Goal: Obtain resource: Obtain resource

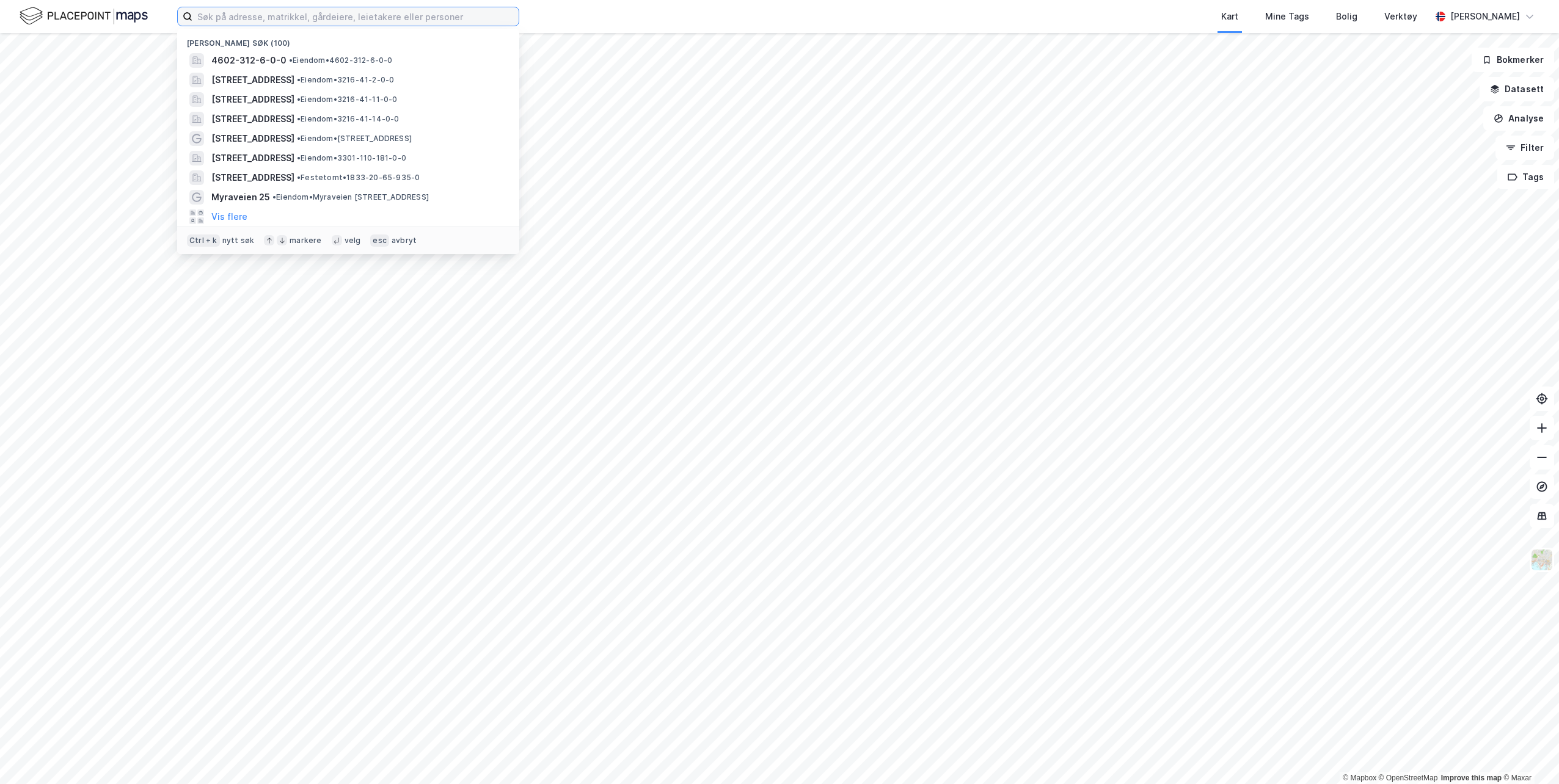
click at [397, 21] on input at bounding box center [355, 17] width 326 height 18
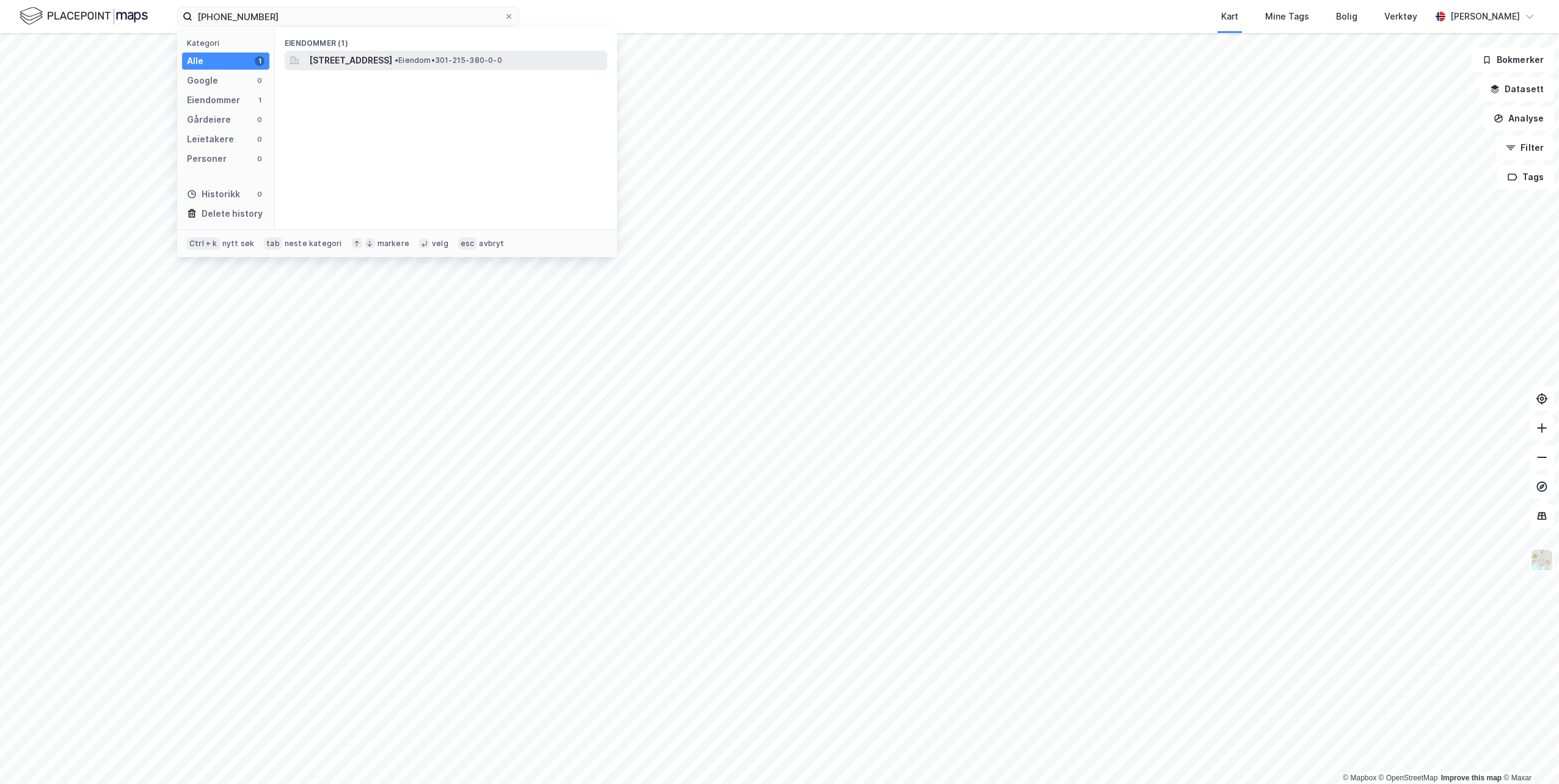
click at [392, 59] on span "[STREET_ADDRESS]" at bounding box center [350, 60] width 83 height 15
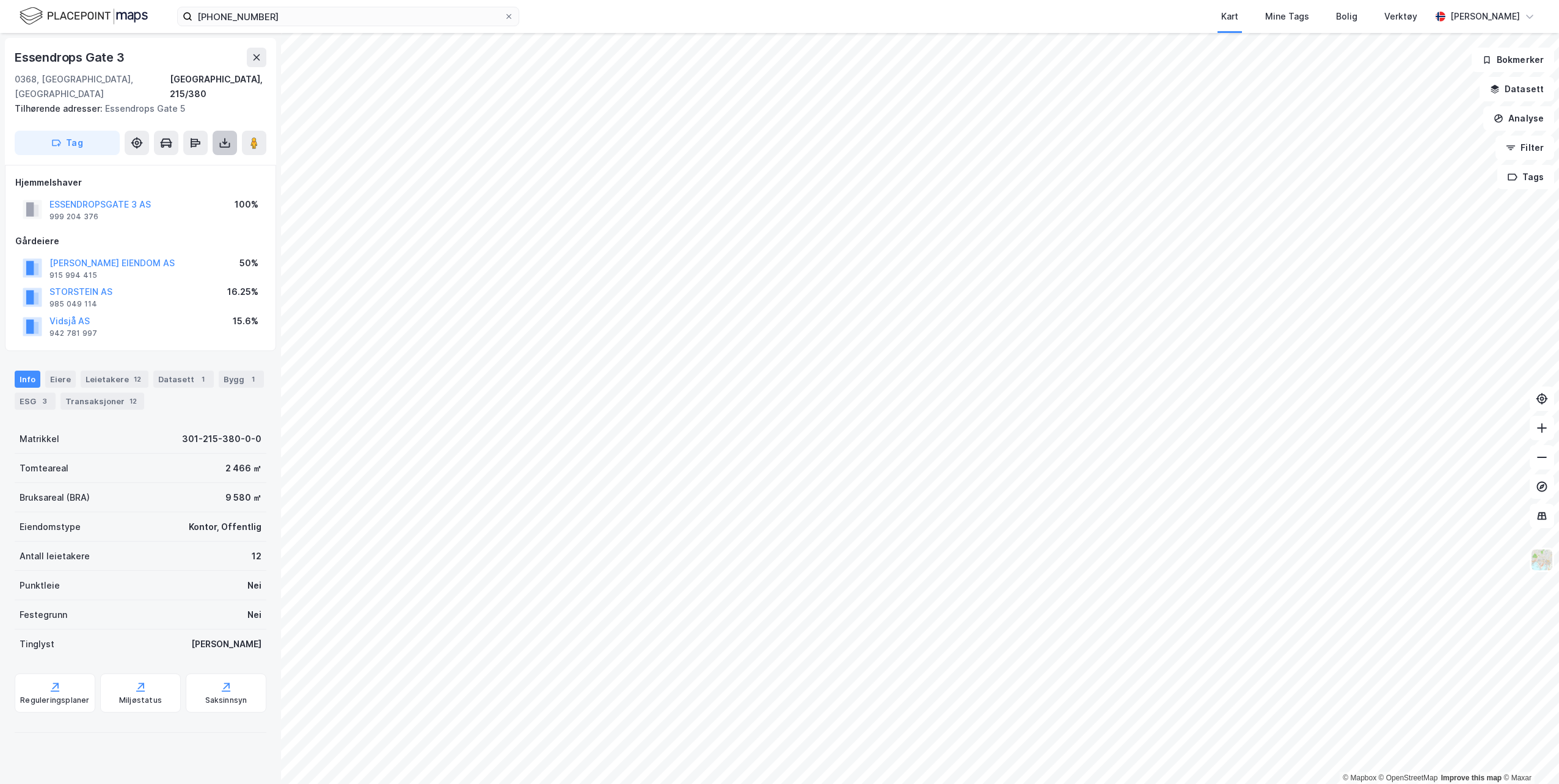
click at [226, 141] on icon at bounding box center [224, 142] width 5 height 3
click at [55, 681] on icon at bounding box center [55, 687] width 12 height 12
click at [222, 137] on icon at bounding box center [225, 142] width 12 height 12
click at [163, 163] on div "Last ned grunnbok" at bounding box center [164, 167] width 71 height 10
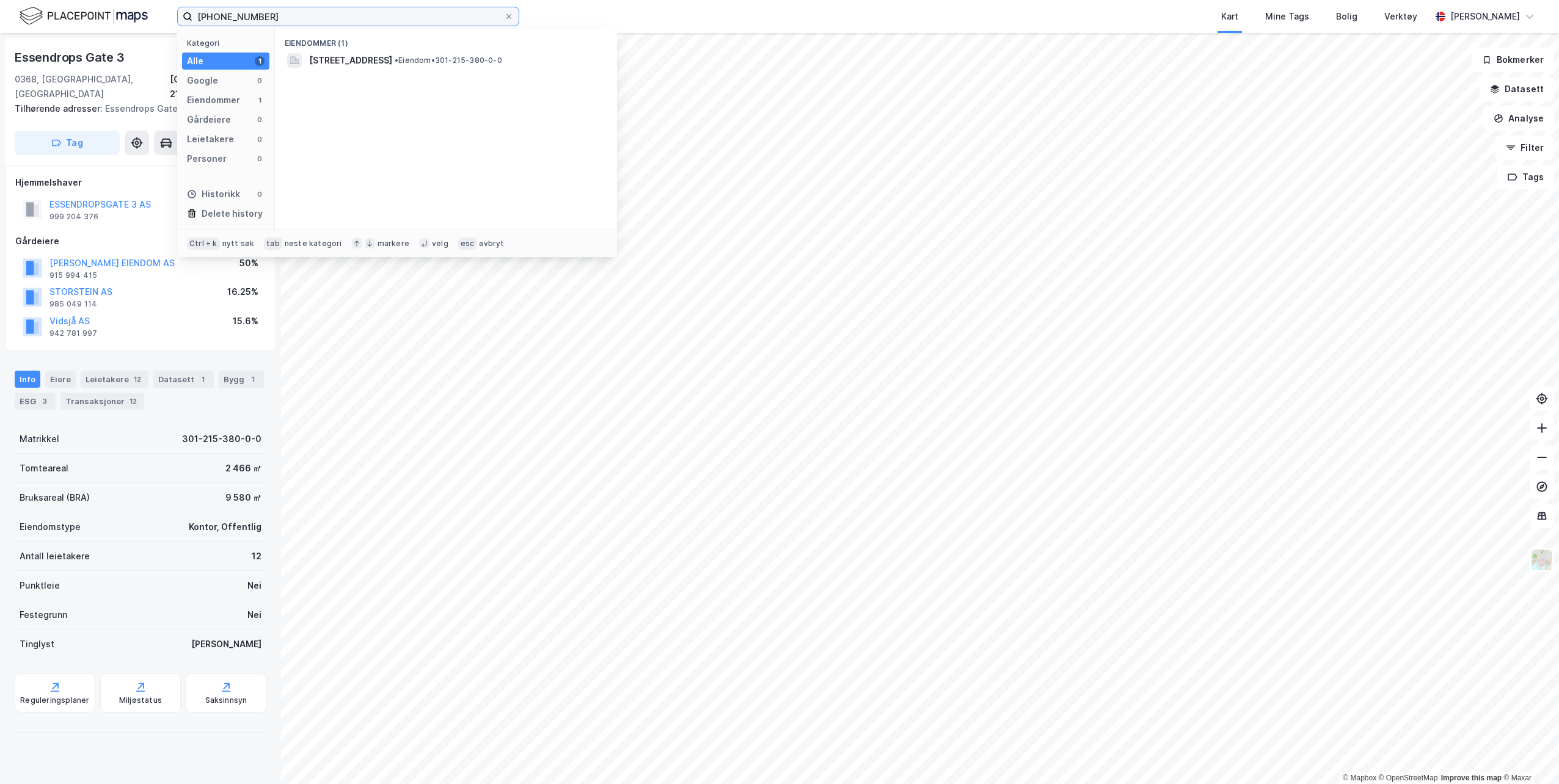
click at [275, 16] on input "[PHONE_NUMBER]" at bounding box center [348, 17] width 312 height 18
click at [227, 17] on input "0301-67-6" at bounding box center [348, 17] width 312 height 18
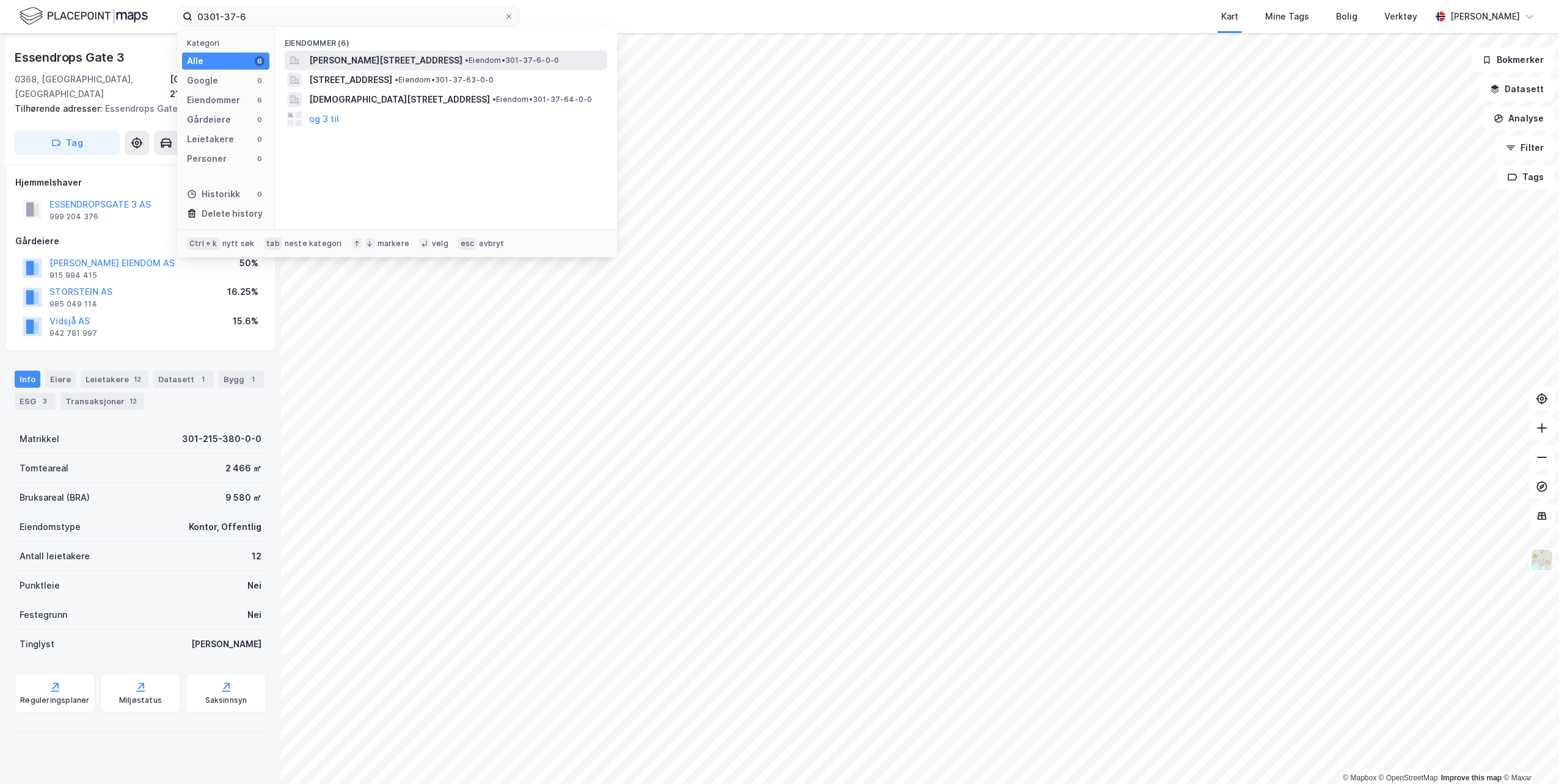
click at [375, 58] on span "[PERSON_NAME][STREET_ADDRESS]" at bounding box center [386, 60] width 153 height 15
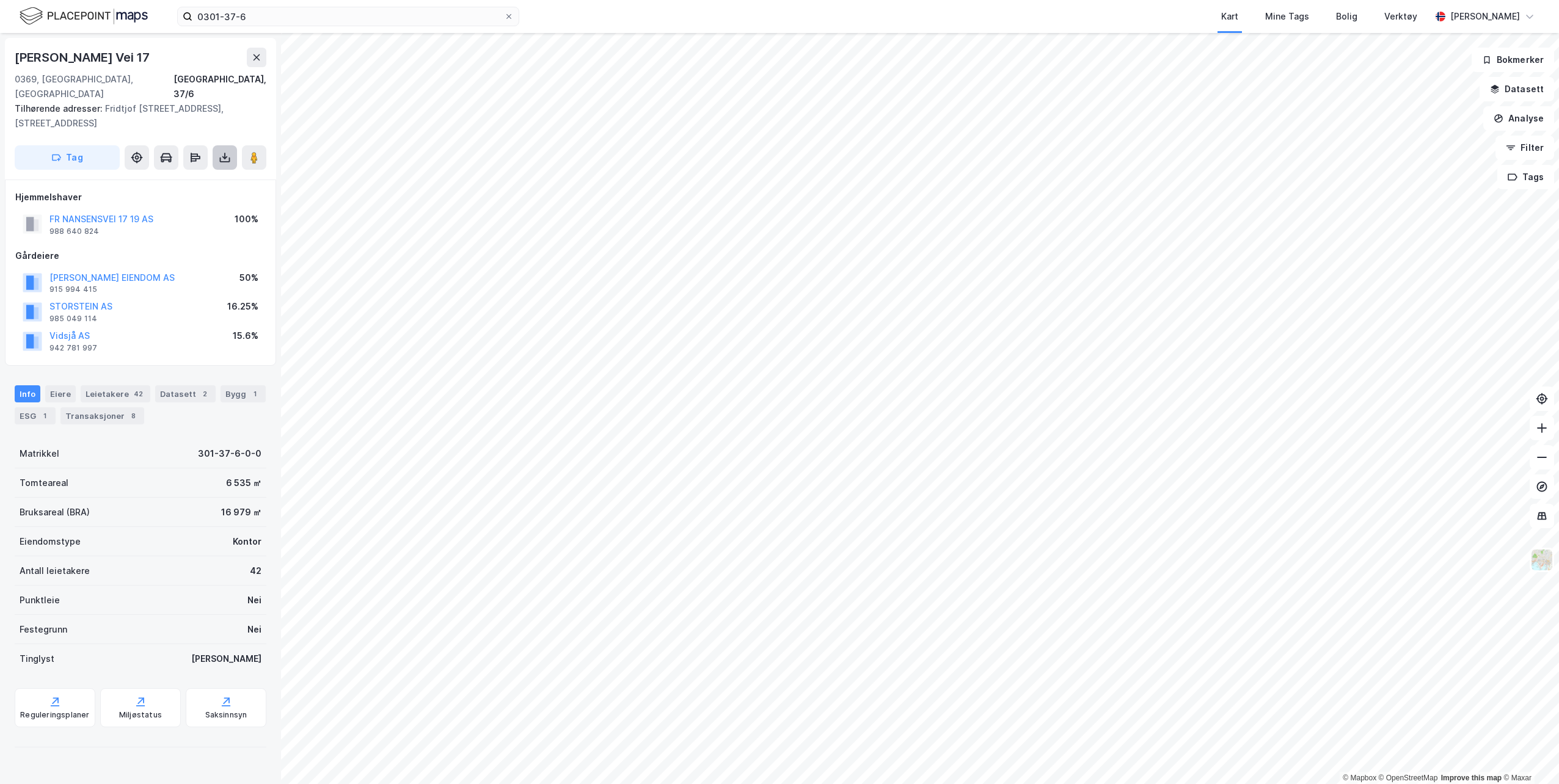
click at [219, 152] on icon at bounding box center [225, 157] width 12 height 12
click at [189, 178] on div "Last ned grunnbok" at bounding box center [164, 182] width 71 height 10
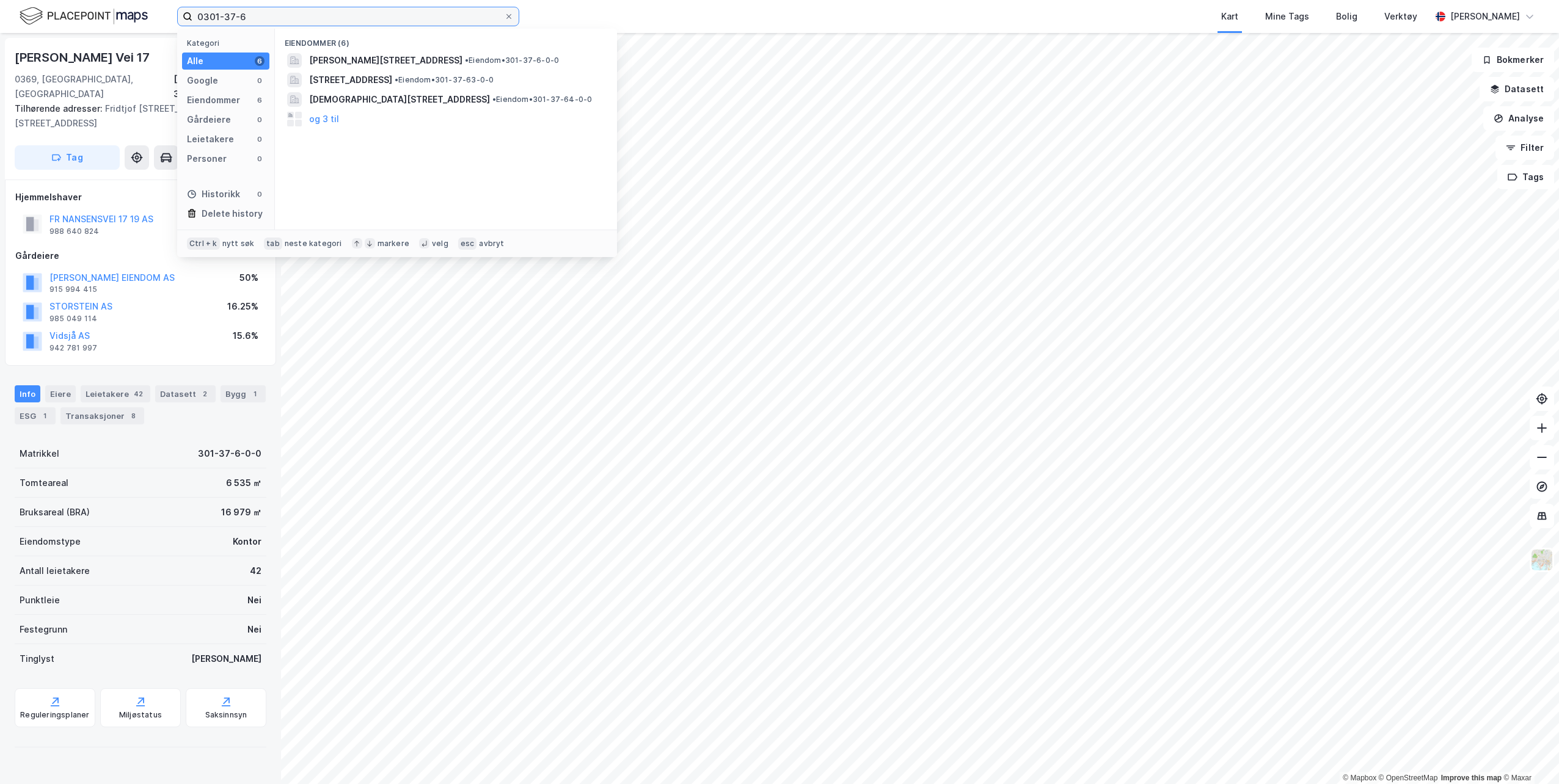
click at [261, 18] on input "0301-37-6" at bounding box center [348, 17] width 312 height 18
click at [392, 62] on span "[STREET_ADDRESS]" at bounding box center [350, 60] width 83 height 15
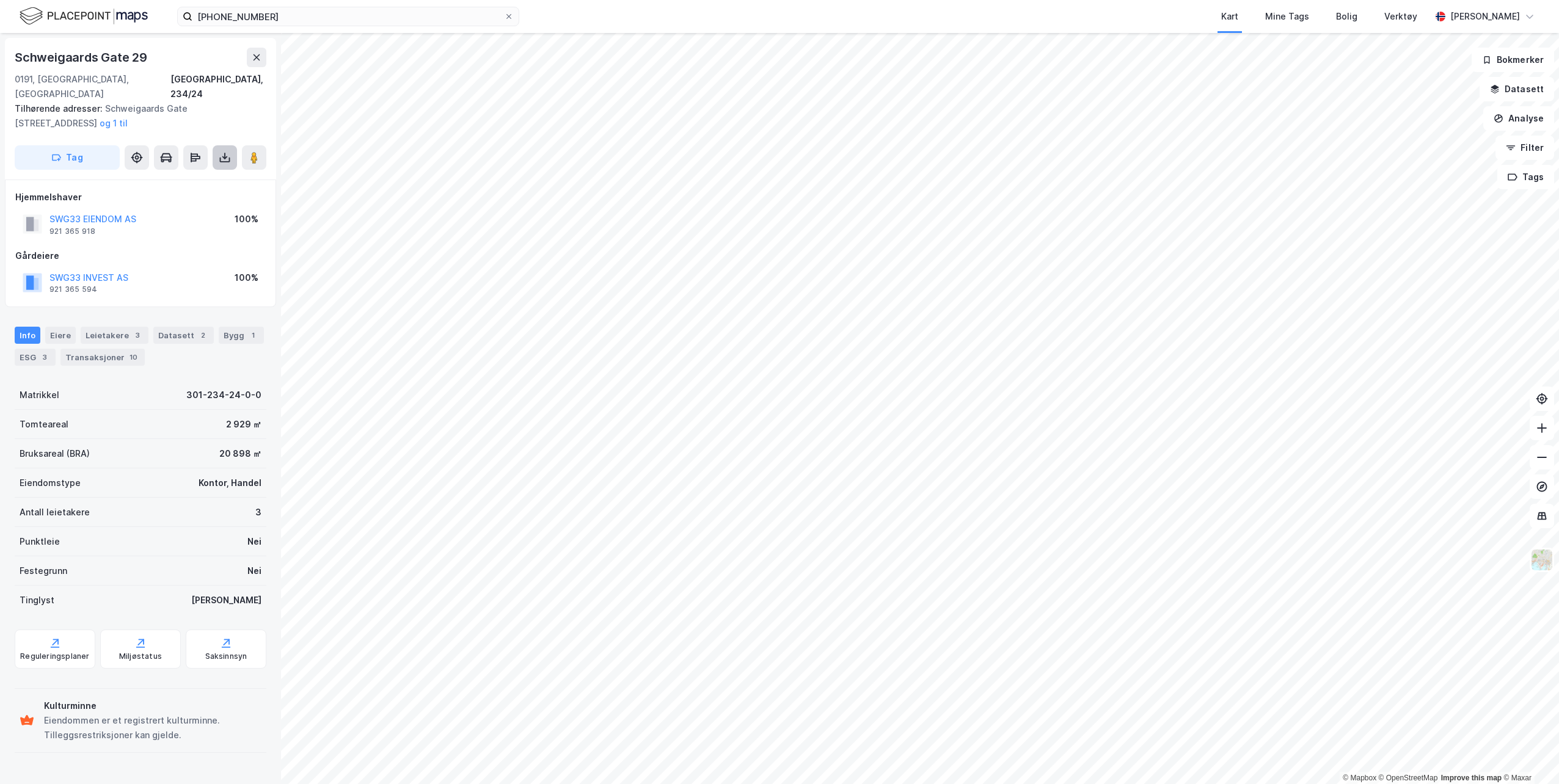
click at [221, 152] on icon at bounding box center [225, 157] width 12 height 12
click at [187, 178] on div "Last ned grunnbok" at bounding box center [164, 182] width 71 height 10
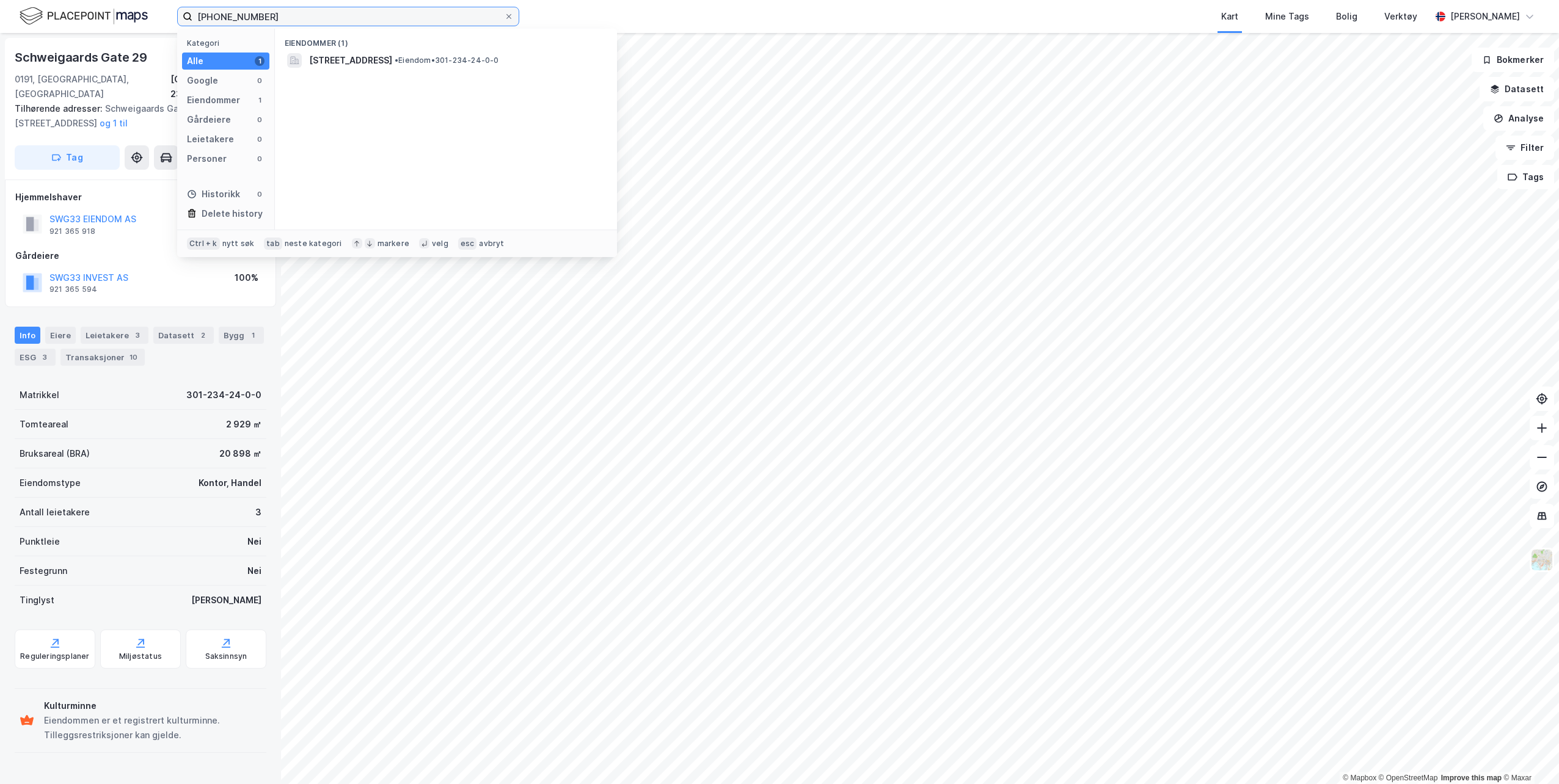
click at [267, 18] on input "[PHONE_NUMBER]" at bounding box center [348, 17] width 312 height 18
click at [278, 17] on input "[PHONE_NUMBER]" at bounding box center [348, 17] width 312 height 18
click at [358, 18] on input "0301-230-263-116" at bounding box center [348, 17] width 312 height 18
click at [266, 14] on input "0301-230-263-116" at bounding box center [348, 17] width 312 height 18
click at [490, 58] on span "• Seksjon • 301-230-263-0-116" at bounding box center [451, 60] width 113 height 10
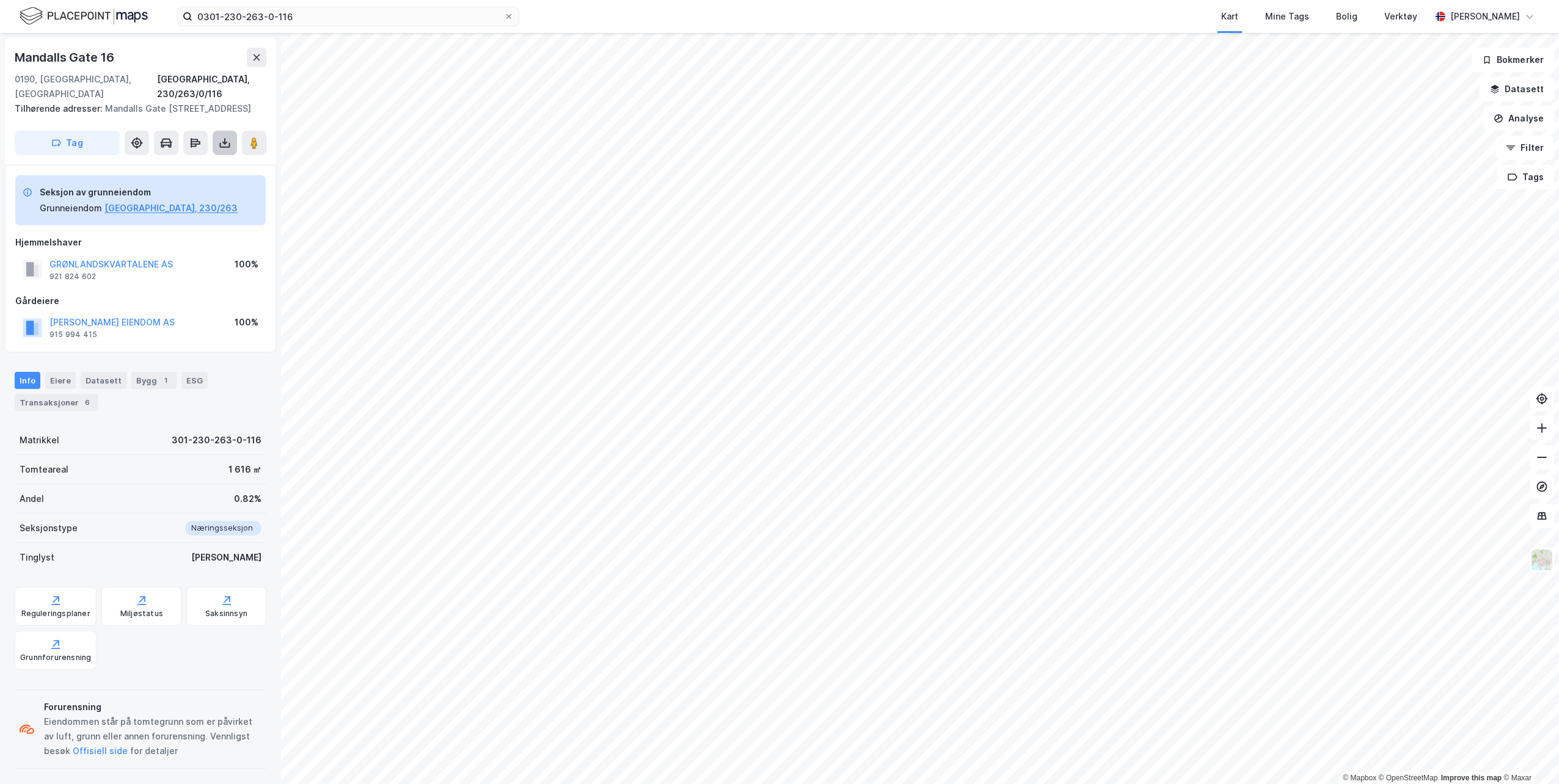
click at [224, 137] on icon at bounding box center [225, 142] width 12 height 12
click at [184, 165] on div "Last ned grunnbok" at bounding box center [164, 167] width 71 height 10
click at [324, 17] on input "0301-230-263-0-116" at bounding box center [348, 17] width 312 height 18
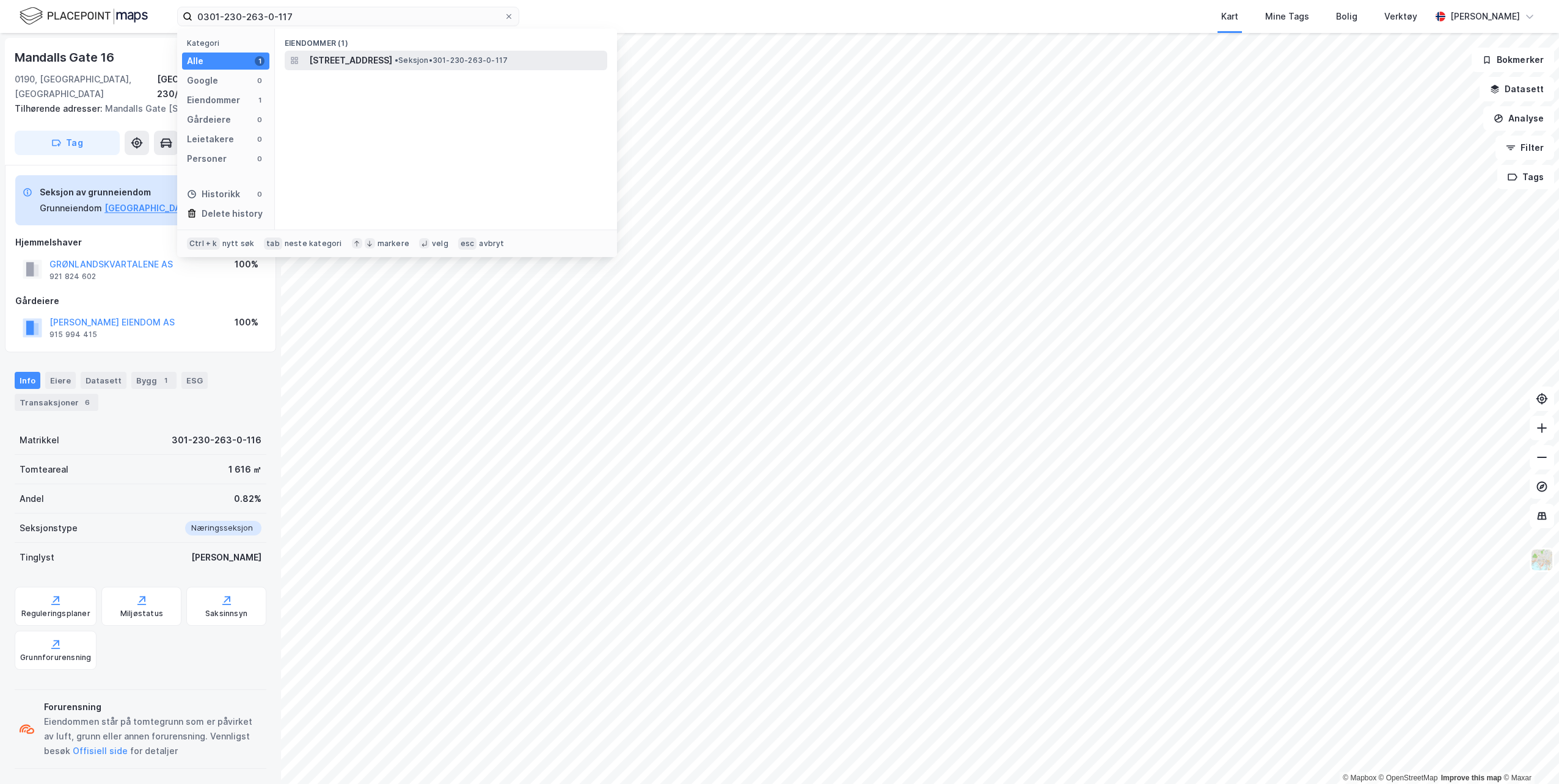
click at [392, 55] on span "[STREET_ADDRESS]" at bounding box center [350, 60] width 83 height 15
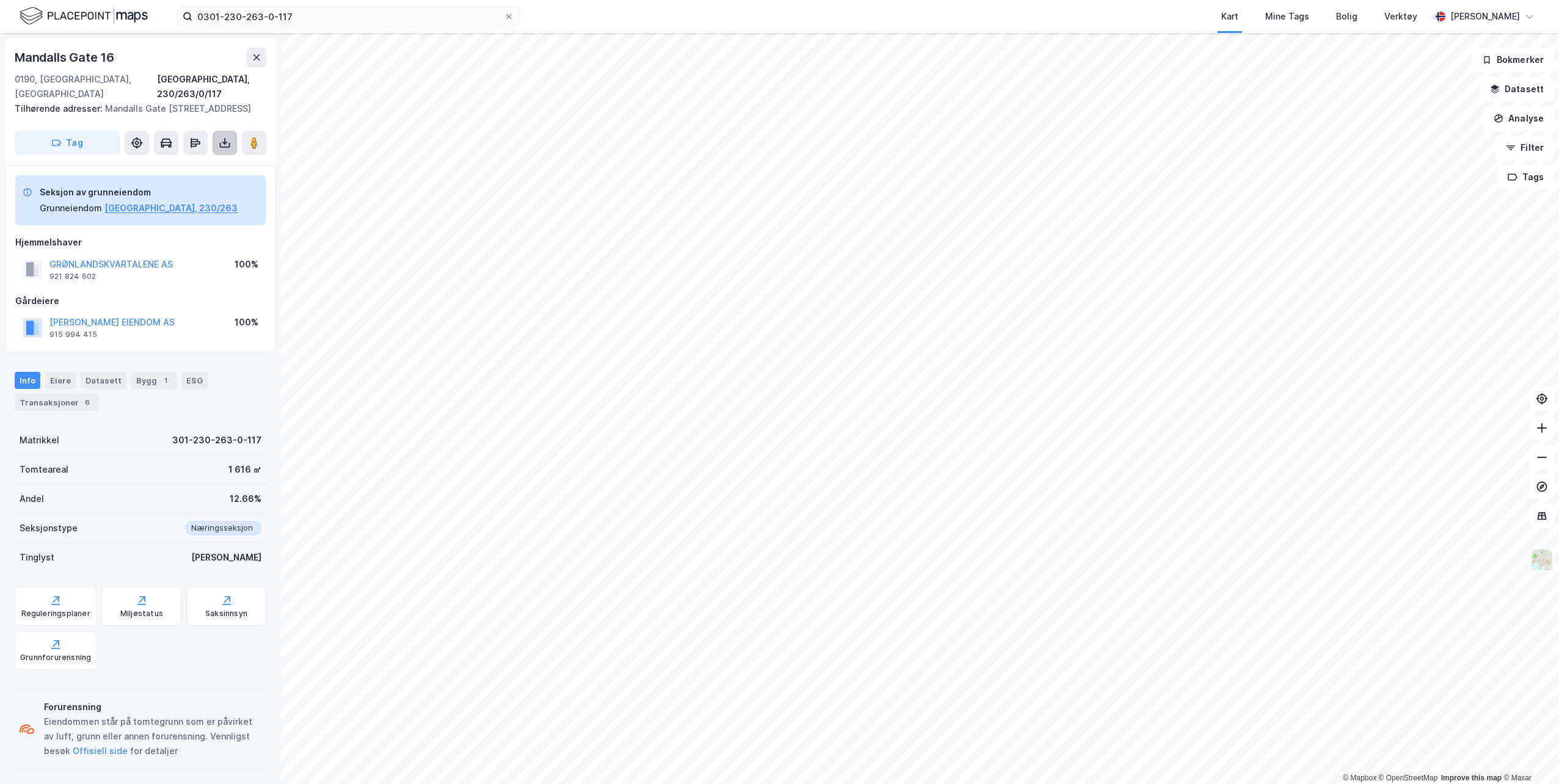
click at [227, 144] on icon at bounding box center [225, 142] width 12 height 12
click at [215, 168] on div "Last ned grunnbok" at bounding box center [172, 166] width 130 height 19
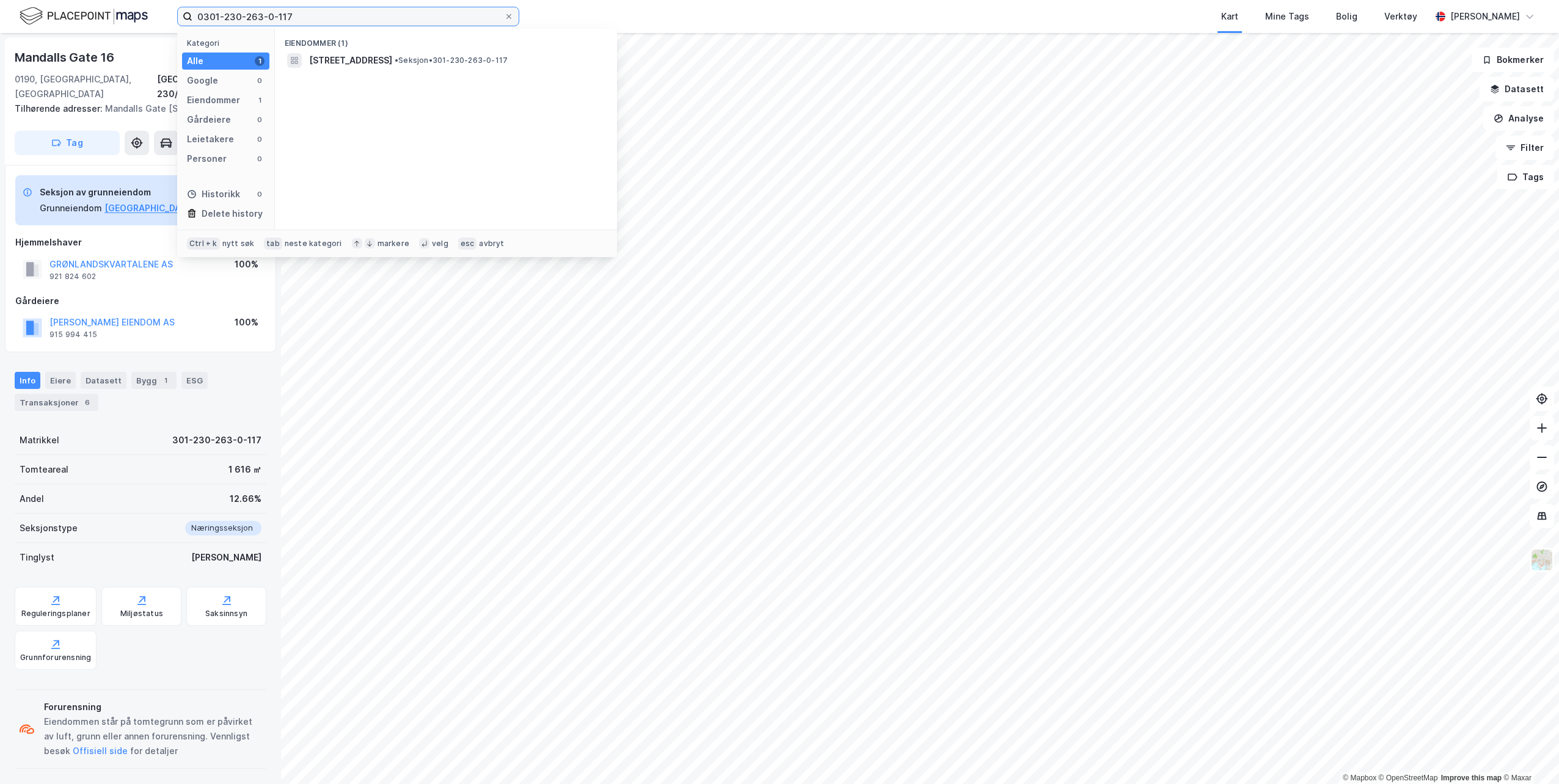
click at [301, 18] on input "0301-230-263-0-117" at bounding box center [348, 17] width 312 height 18
click at [499, 56] on span "• Seksjon • 301-230-263-0-1" at bounding box center [447, 60] width 104 height 10
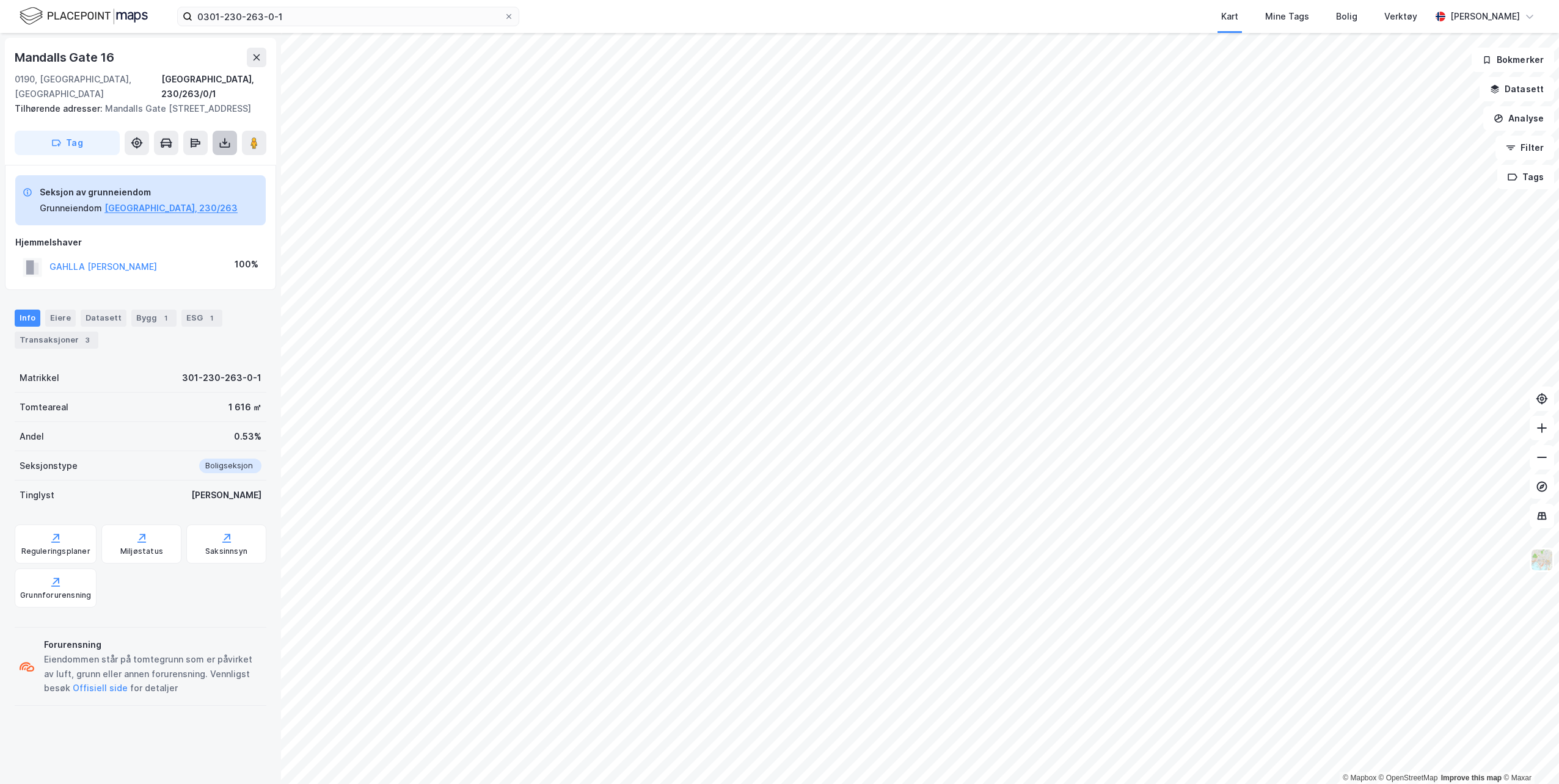
click at [227, 145] on icon at bounding box center [225, 142] width 12 height 12
click at [183, 164] on div "Last ned grunnbok" at bounding box center [164, 167] width 71 height 10
click at [284, 18] on input "0301-230-263-0-1" at bounding box center [348, 17] width 312 height 18
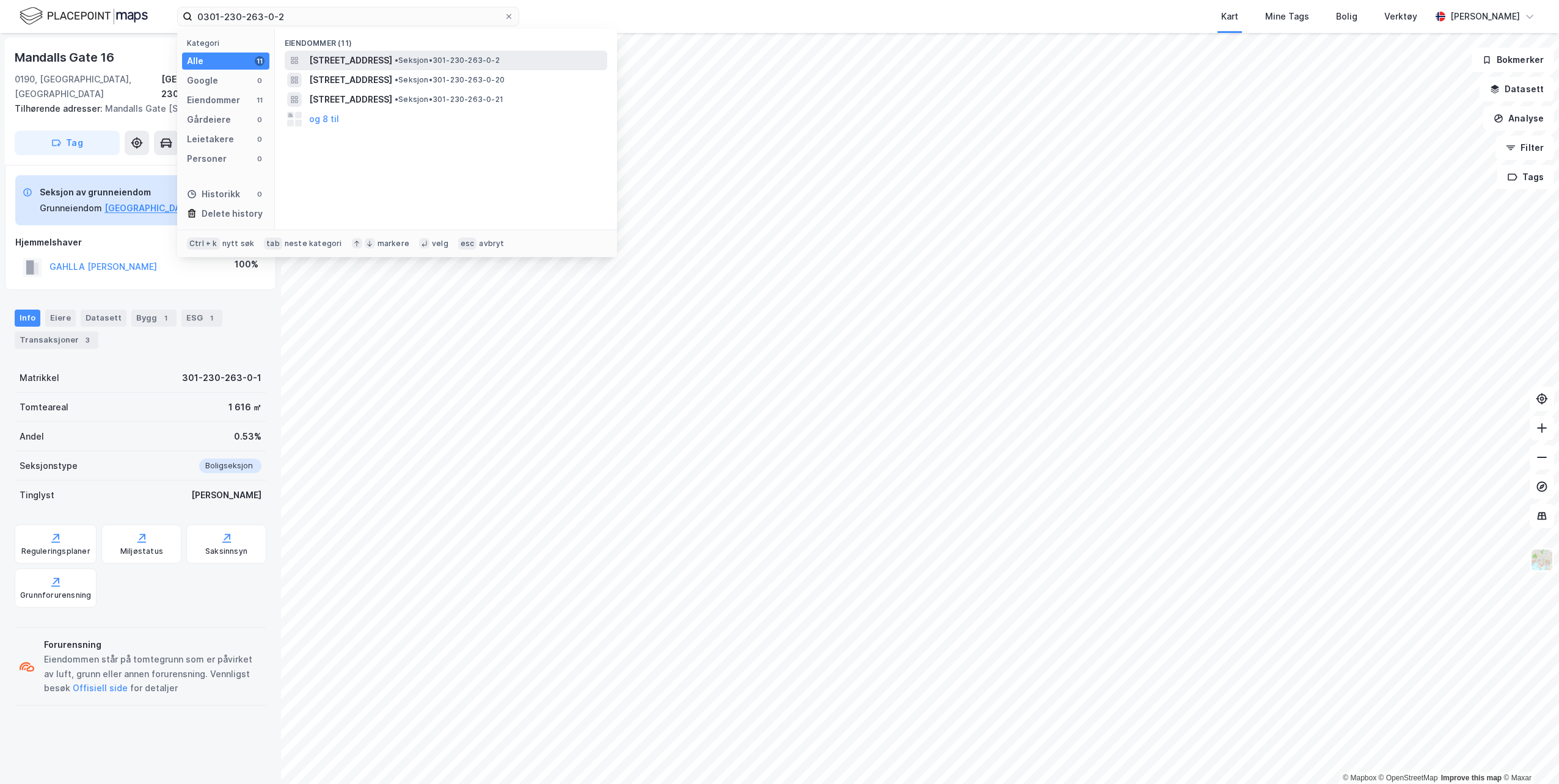
click at [368, 58] on span "[STREET_ADDRESS]" at bounding box center [350, 60] width 83 height 15
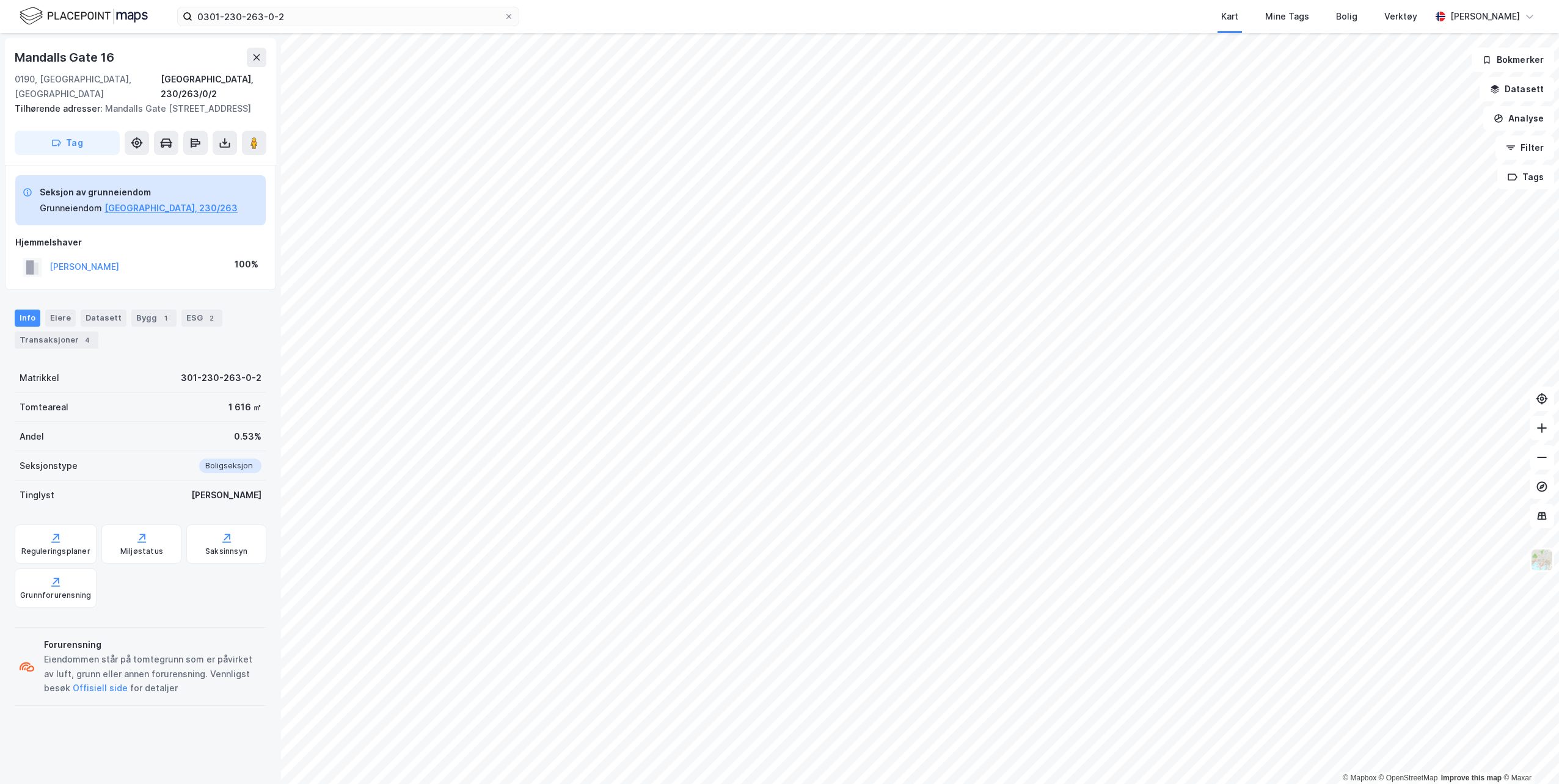
drag, startPoint x: 227, startPoint y: 145, endPoint x: 227, endPoint y: 155, distance: 10.0
click at [227, 147] on icon at bounding box center [225, 142] width 12 height 12
click at [193, 165] on div "Last ned grunnbok" at bounding box center [164, 167] width 71 height 10
click at [319, 23] on input "0301-230-263-0-2" at bounding box center [348, 17] width 312 height 18
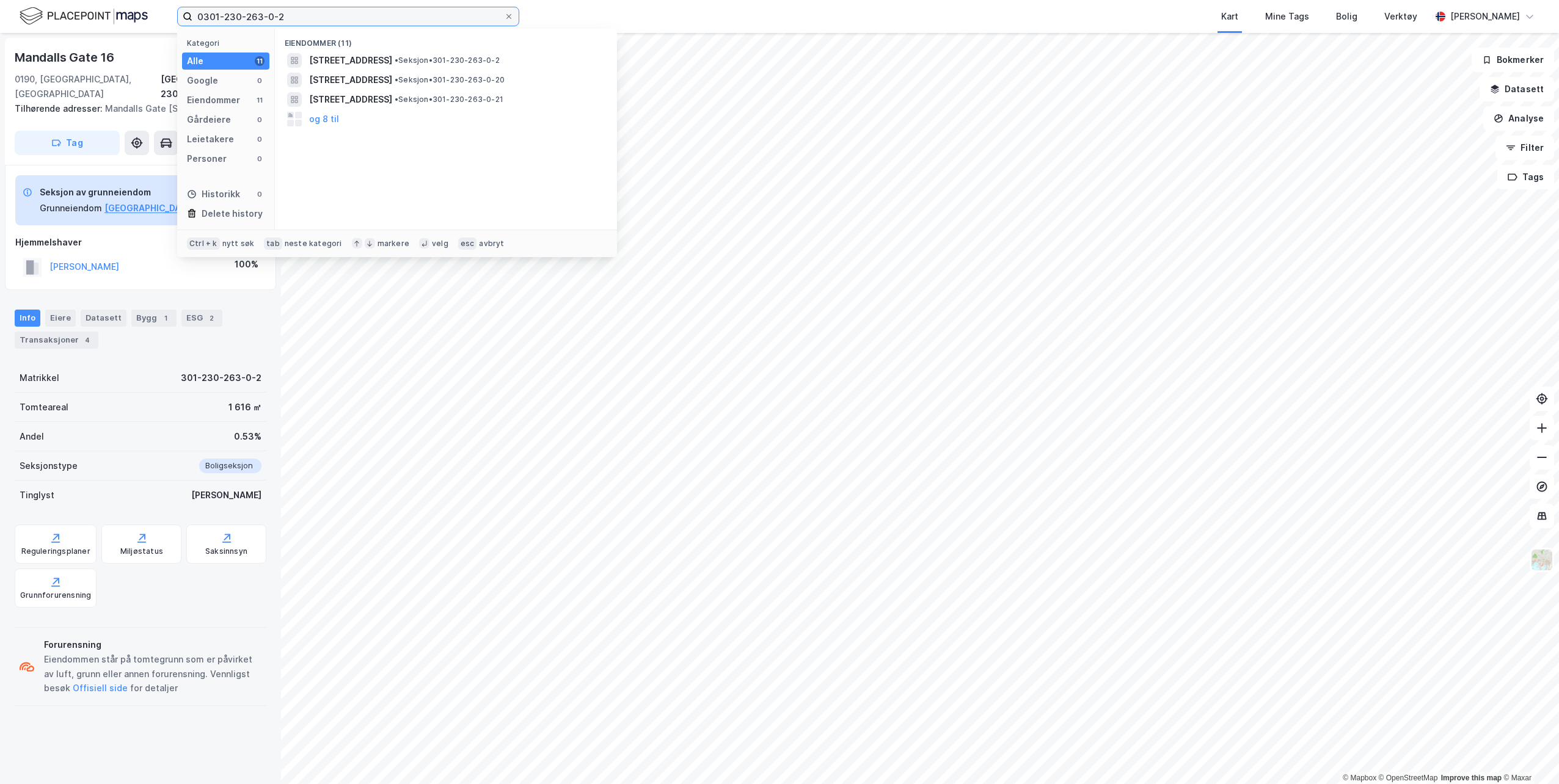
click at [290, 16] on input "0301-230-263-0-2" at bounding box center [348, 17] width 312 height 18
click at [392, 58] on span "[STREET_ADDRESS]" at bounding box center [350, 60] width 83 height 15
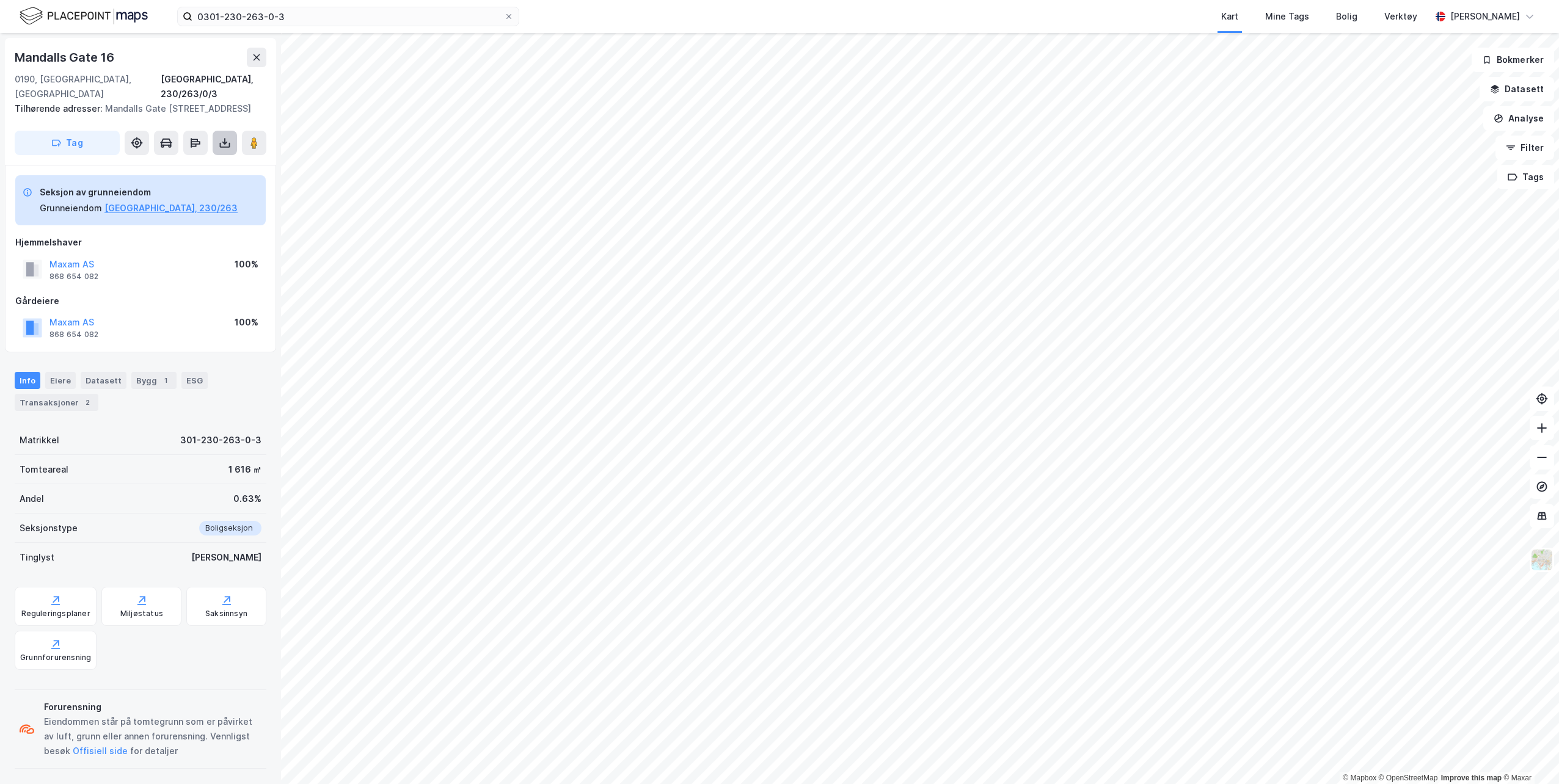
click at [224, 138] on icon at bounding box center [225, 142] width 12 height 12
click at [180, 165] on div "Last ned grunnbok" at bounding box center [164, 167] width 71 height 10
drag, startPoint x: 288, startPoint y: 17, endPoint x: 301, endPoint y: 18, distance: 13.0
click at [288, 17] on input "0301-230-263-0-3" at bounding box center [348, 17] width 312 height 18
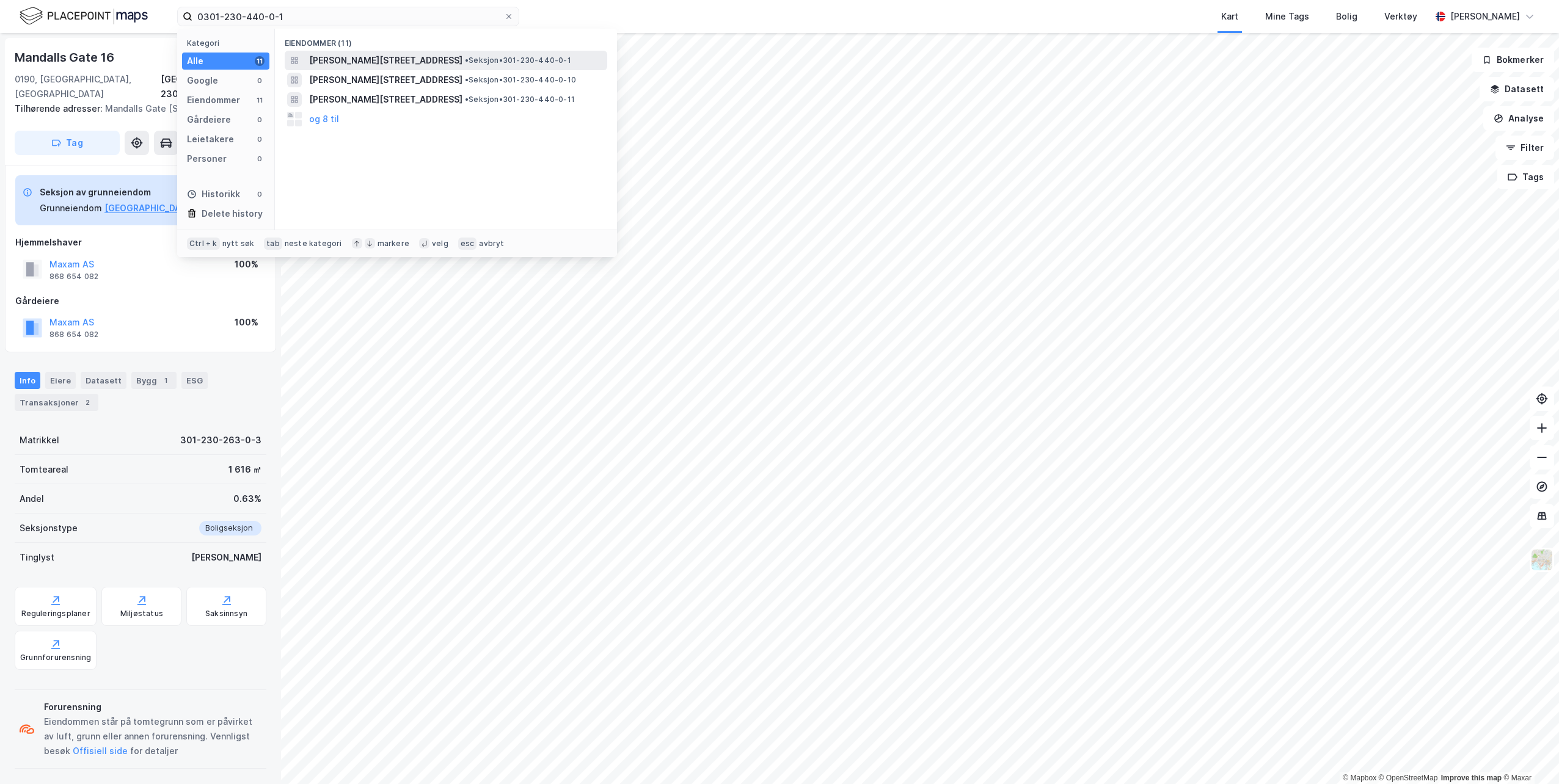
click at [406, 53] on span "[PERSON_NAME][STREET_ADDRESS]" at bounding box center [386, 60] width 153 height 15
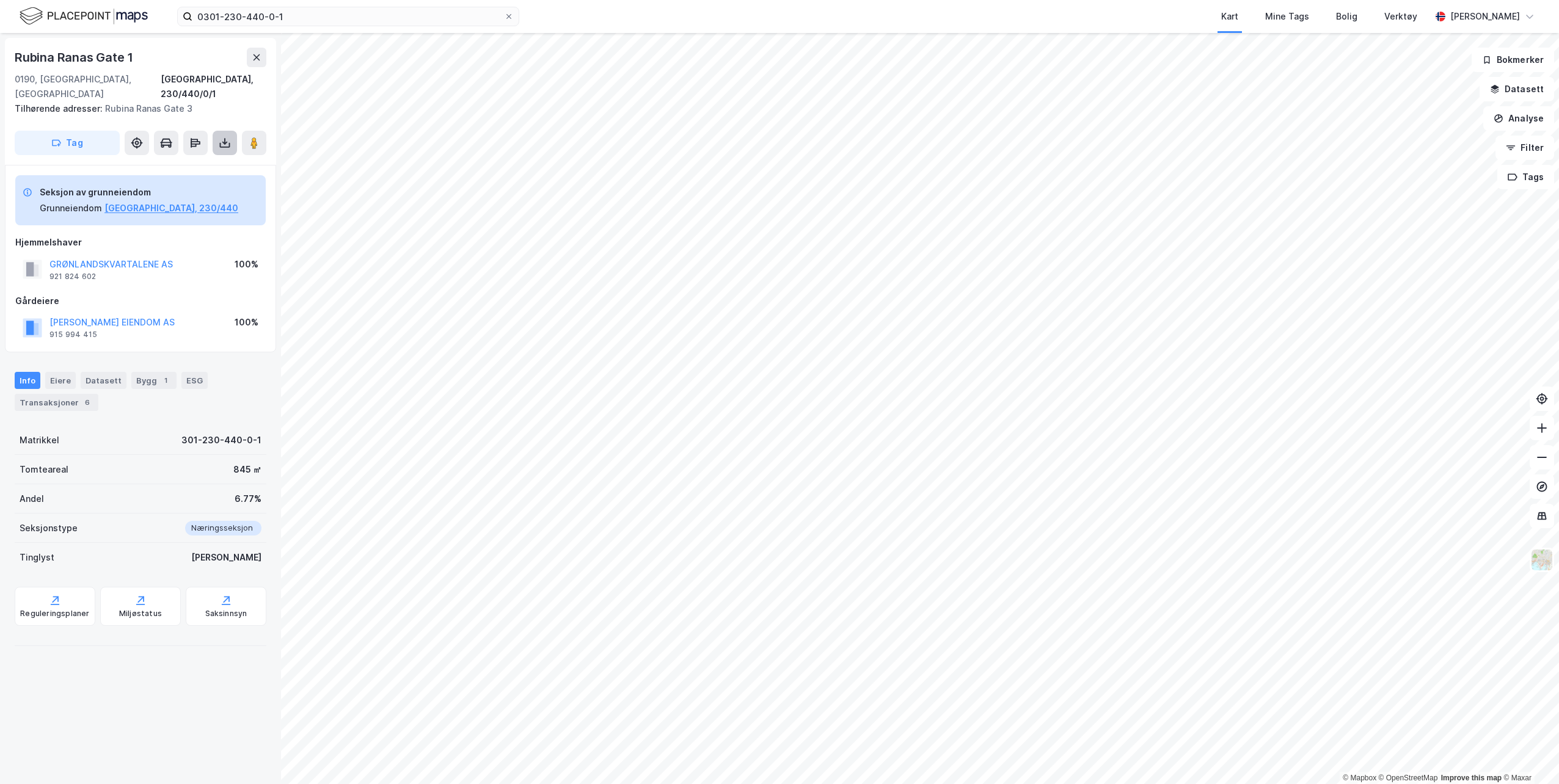
click at [222, 137] on icon at bounding box center [225, 142] width 12 height 12
click at [176, 163] on div "Last ned grunnbok" at bounding box center [164, 167] width 71 height 10
click at [301, 18] on input "0301-230-440-0-1" at bounding box center [348, 17] width 312 height 18
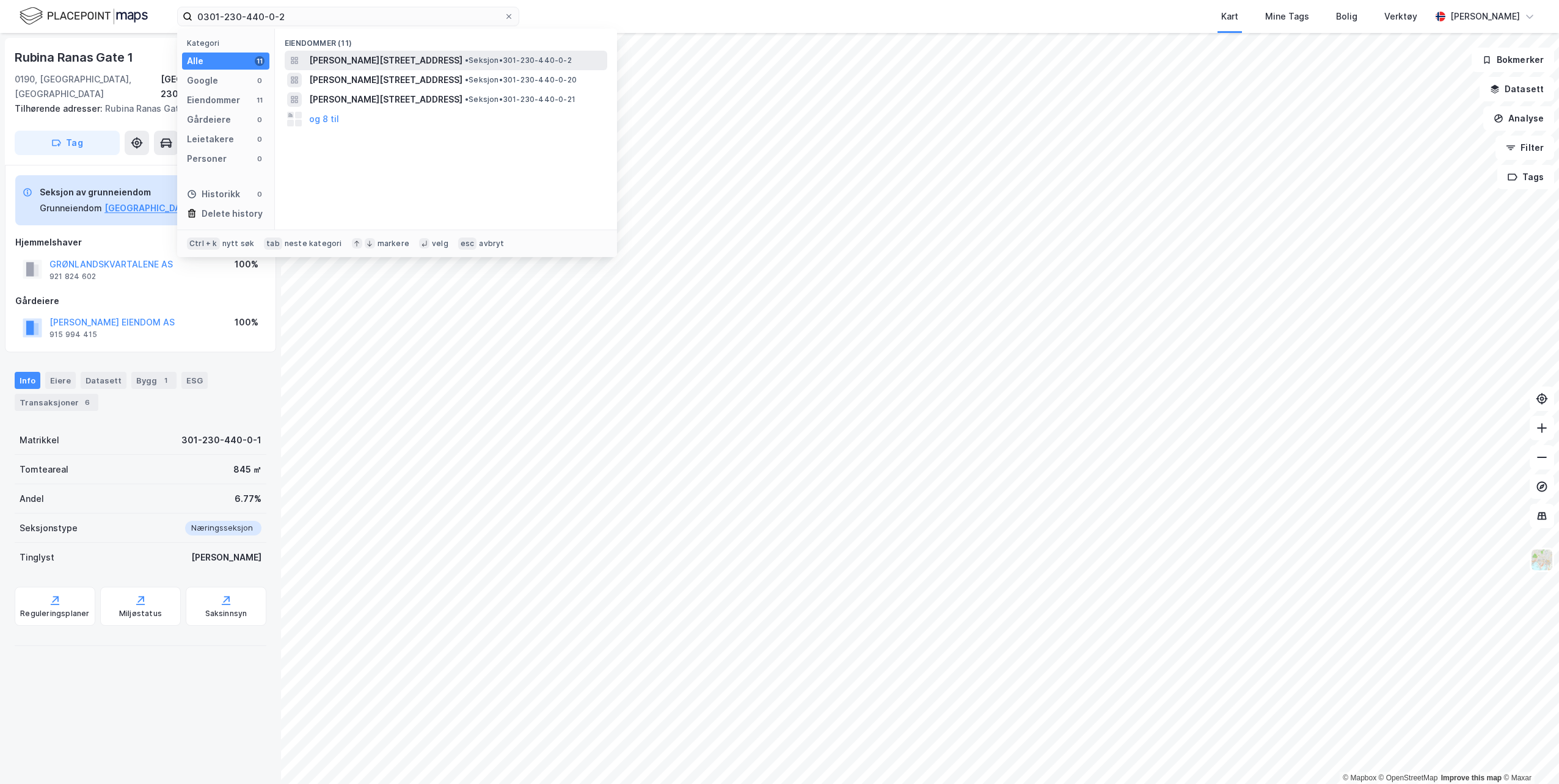
click at [382, 56] on span "[PERSON_NAME][STREET_ADDRESS]" at bounding box center [386, 60] width 153 height 15
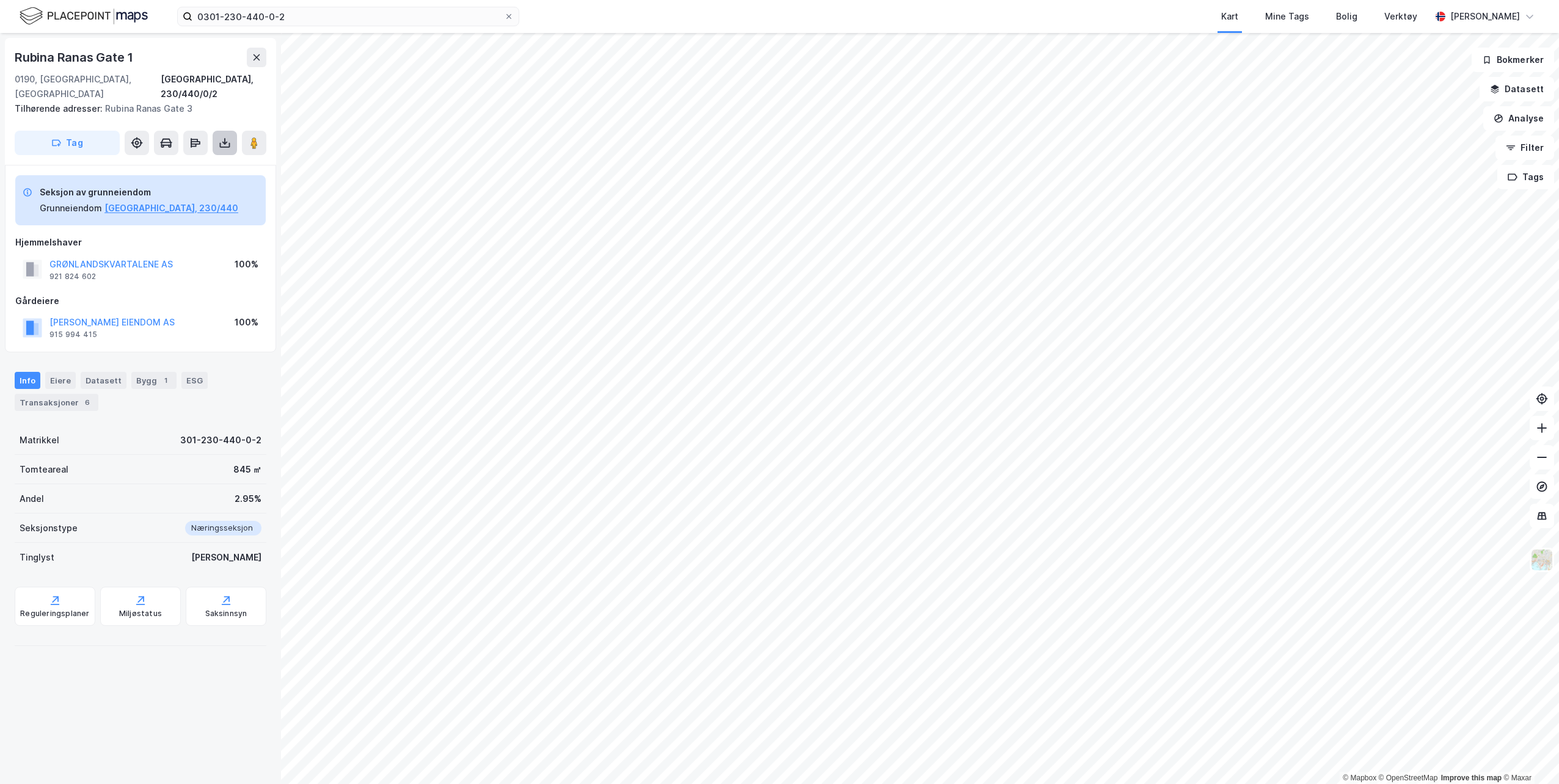
click at [222, 137] on icon at bounding box center [225, 142] width 12 height 12
click at [167, 163] on div "Last ned grunnbok" at bounding box center [164, 167] width 71 height 10
drag, startPoint x: 287, startPoint y: 17, endPoint x: 296, endPoint y: 15, distance: 9.2
click at [287, 17] on input "0301-230-440-0-2" at bounding box center [348, 17] width 312 height 18
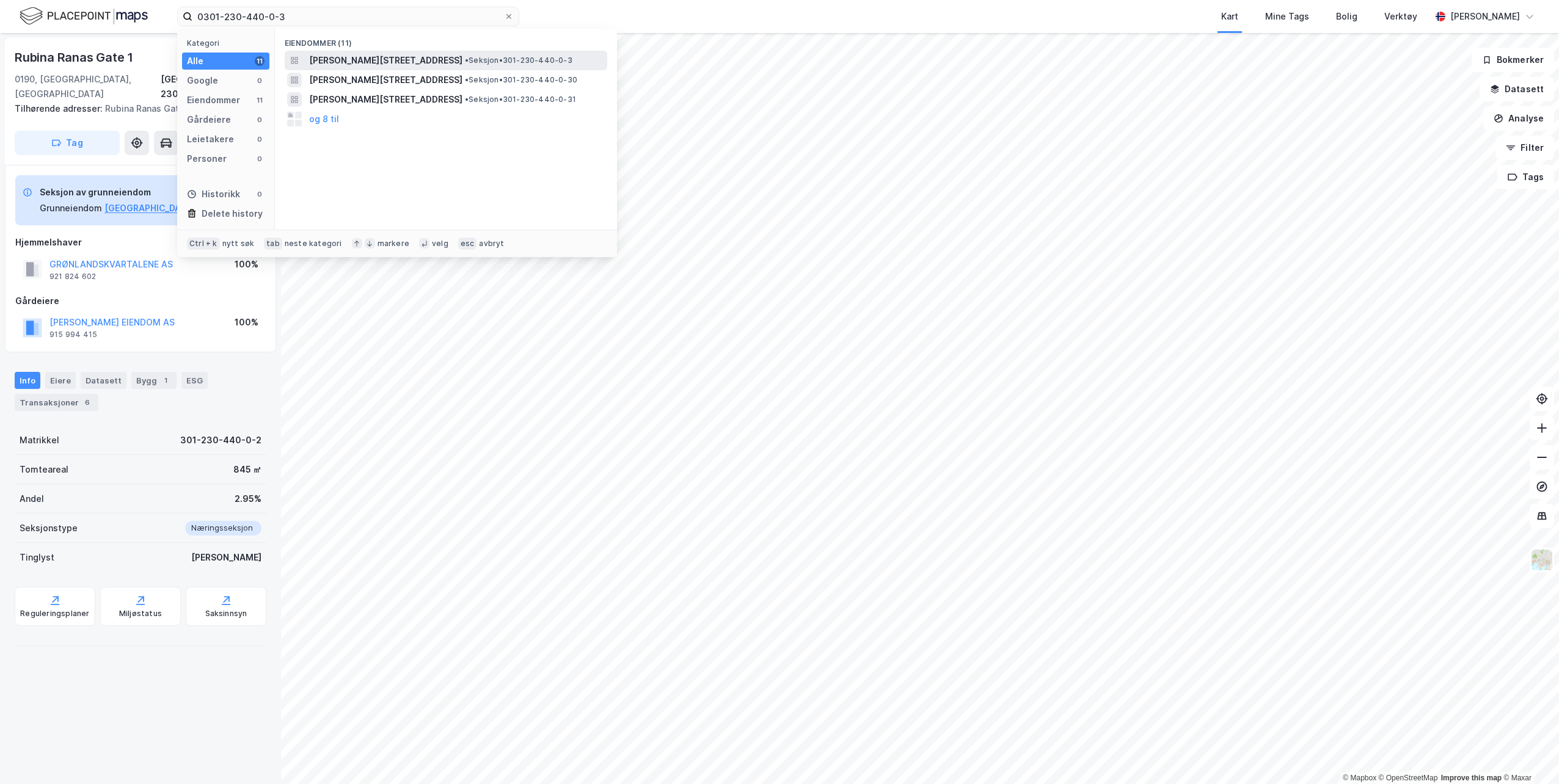
click at [364, 59] on span "[PERSON_NAME][STREET_ADDRESS]" at bounding box center [386, 60] width 153 height 15
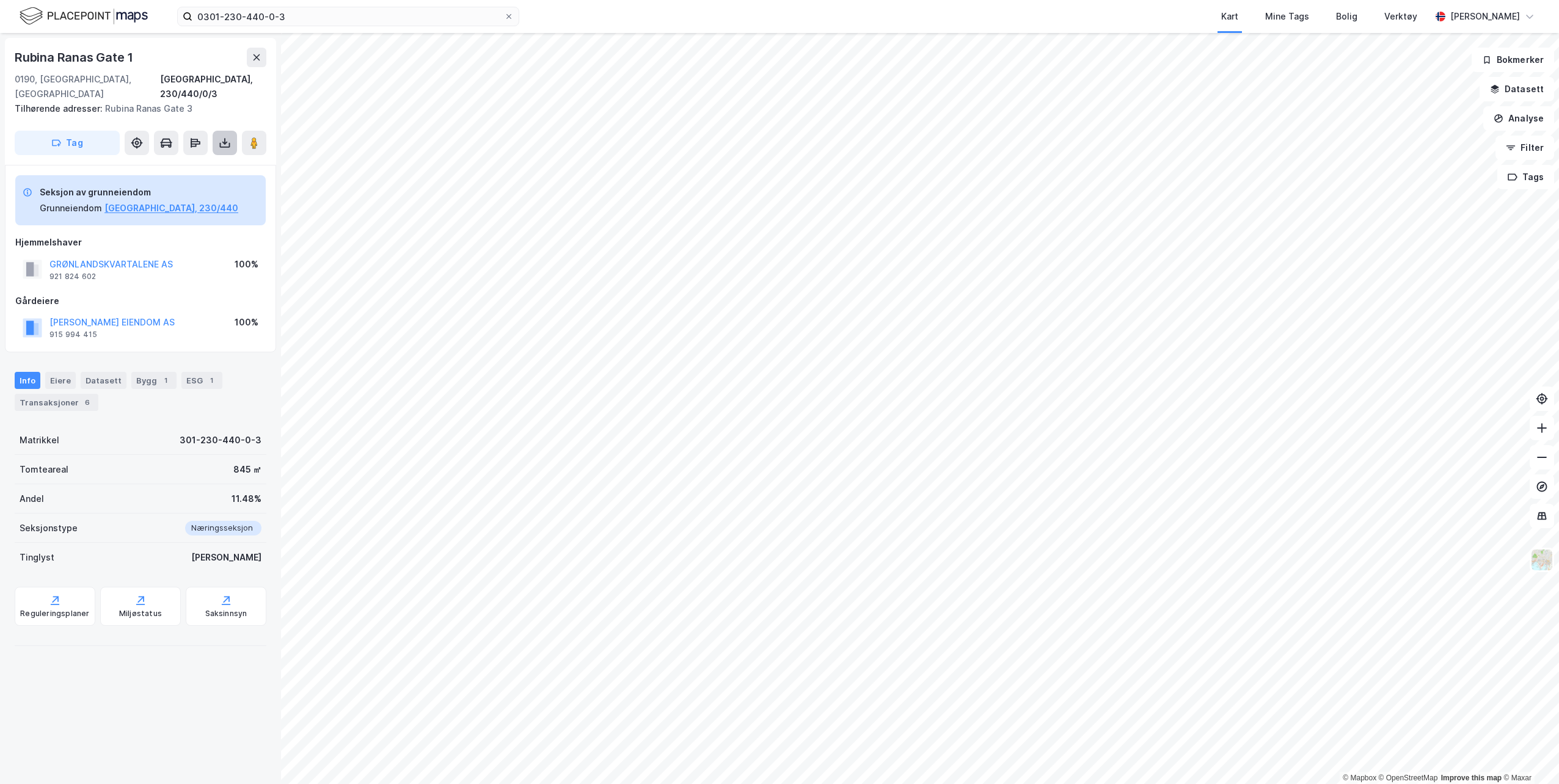
click at [220, 130] on button at bounding box center [225, 142] width 24 height 24
click at [197, 163] on div "Last ned grunnbok" at bounding box center [164, 167] width 71 height 10
click at [262, 13] on input "0301-230-440-0-3" at bounding box center [348, 17] width 312 height 18
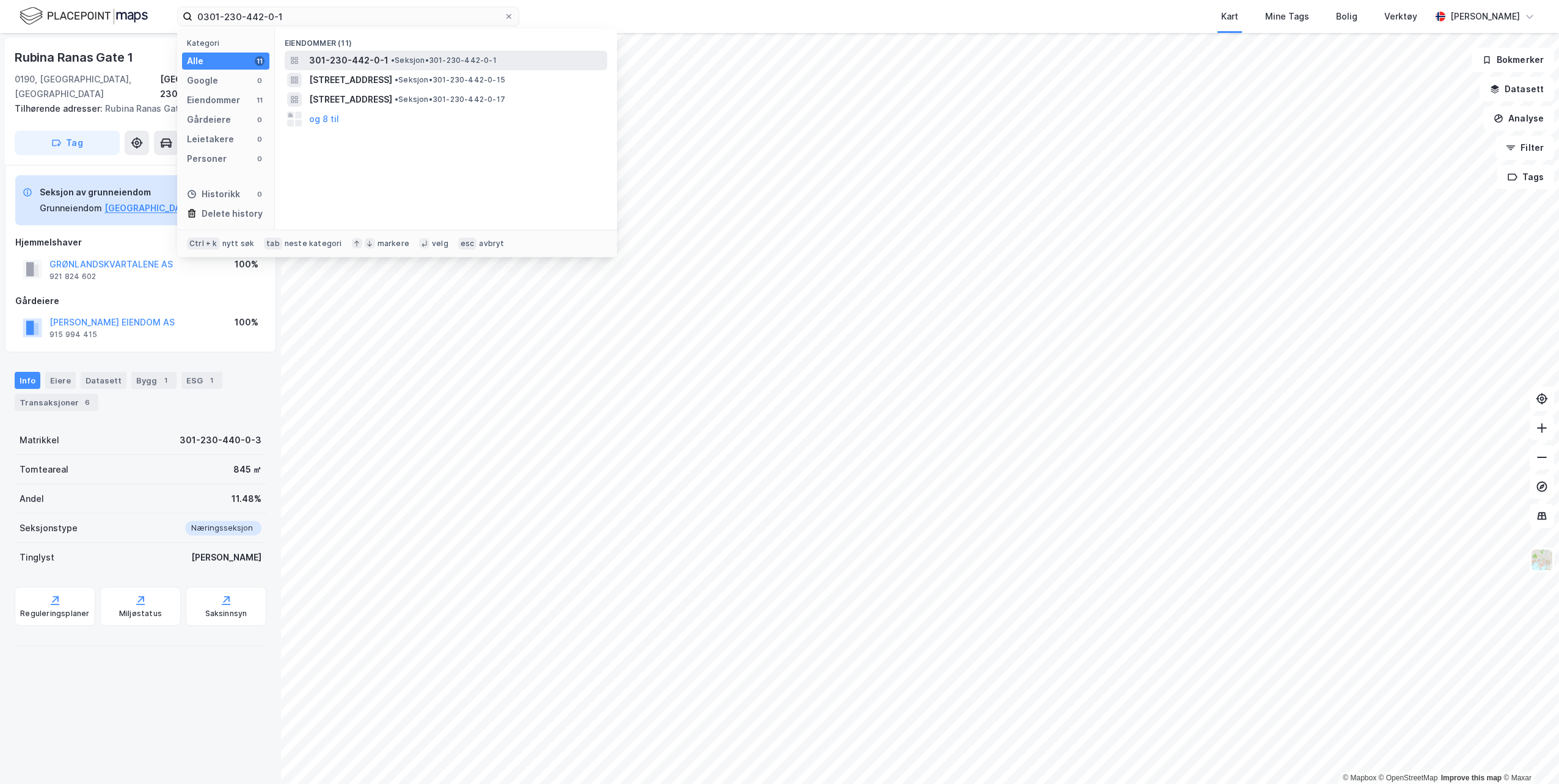
click at [406, 59] on span "• Seksjon • 301-230-442-0-1" at bounding box center [444, 60] width 105 height 10
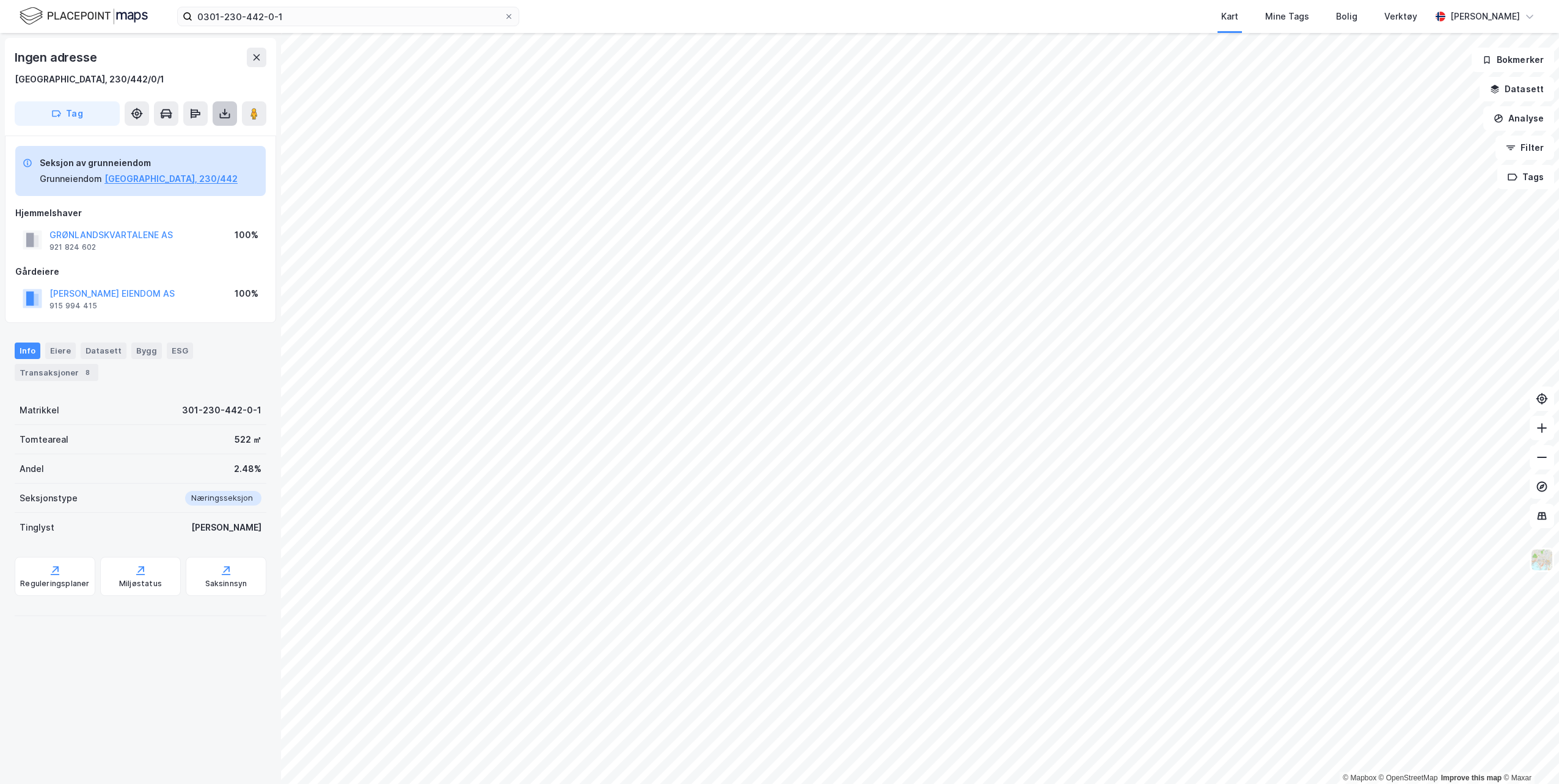
click at [226, 111] on icon at bounding box center [225, 113] width 12 height 12
click at [183, 138] on div "Last ned grunnbok" at bounding box center [164, 138] width 71 height 10
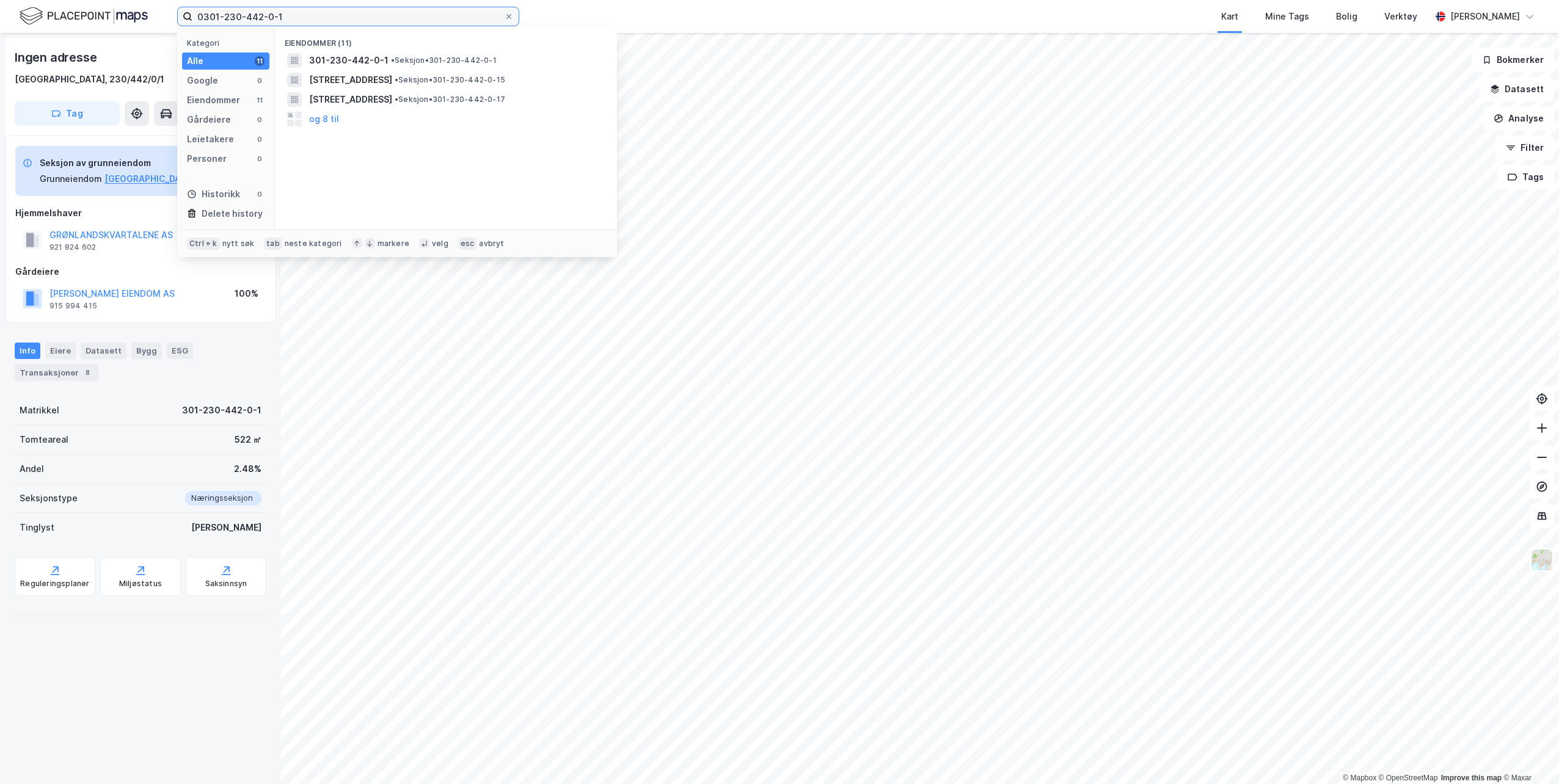
click at [311, 14] on input "0301-230-442-0-1" at bounding box center [348, 17] width 312 height 18
click at [386, 55] on div "301-230-442-0-2 • Seksjon • 301-230-442-0-2" at bounding box center [457, 60] width 296 height 15
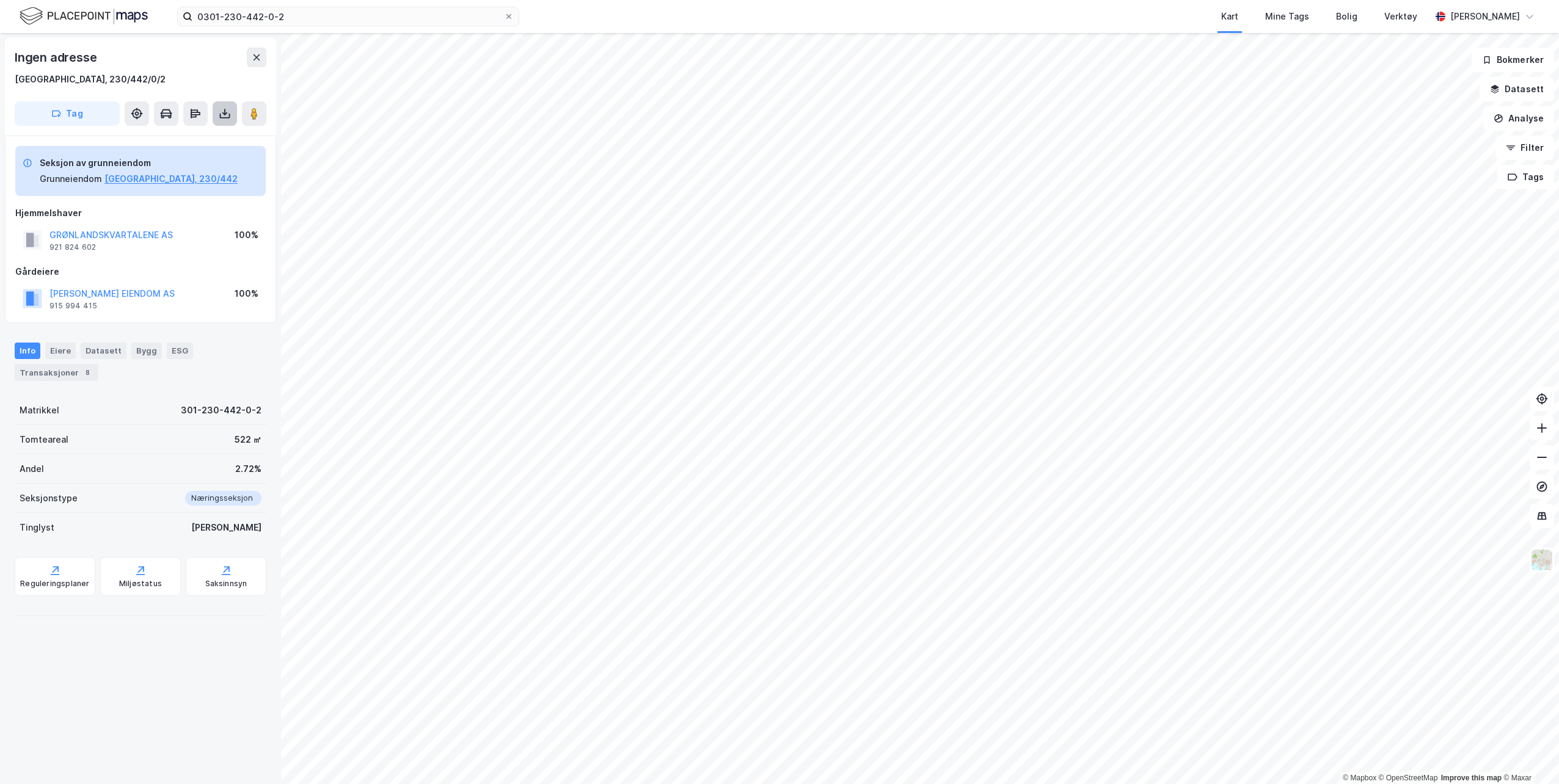
click at [225, 113] on icon at bounding box center [224, 112] width 1 height 6
click at [188, 136] on div "Last ned grunnbok" at bounding box center [164, 138] width 71 height 10
click at [294, 17] on input "0301-230-442-0-2" at bounding box center [348, 17] width 312 height 18
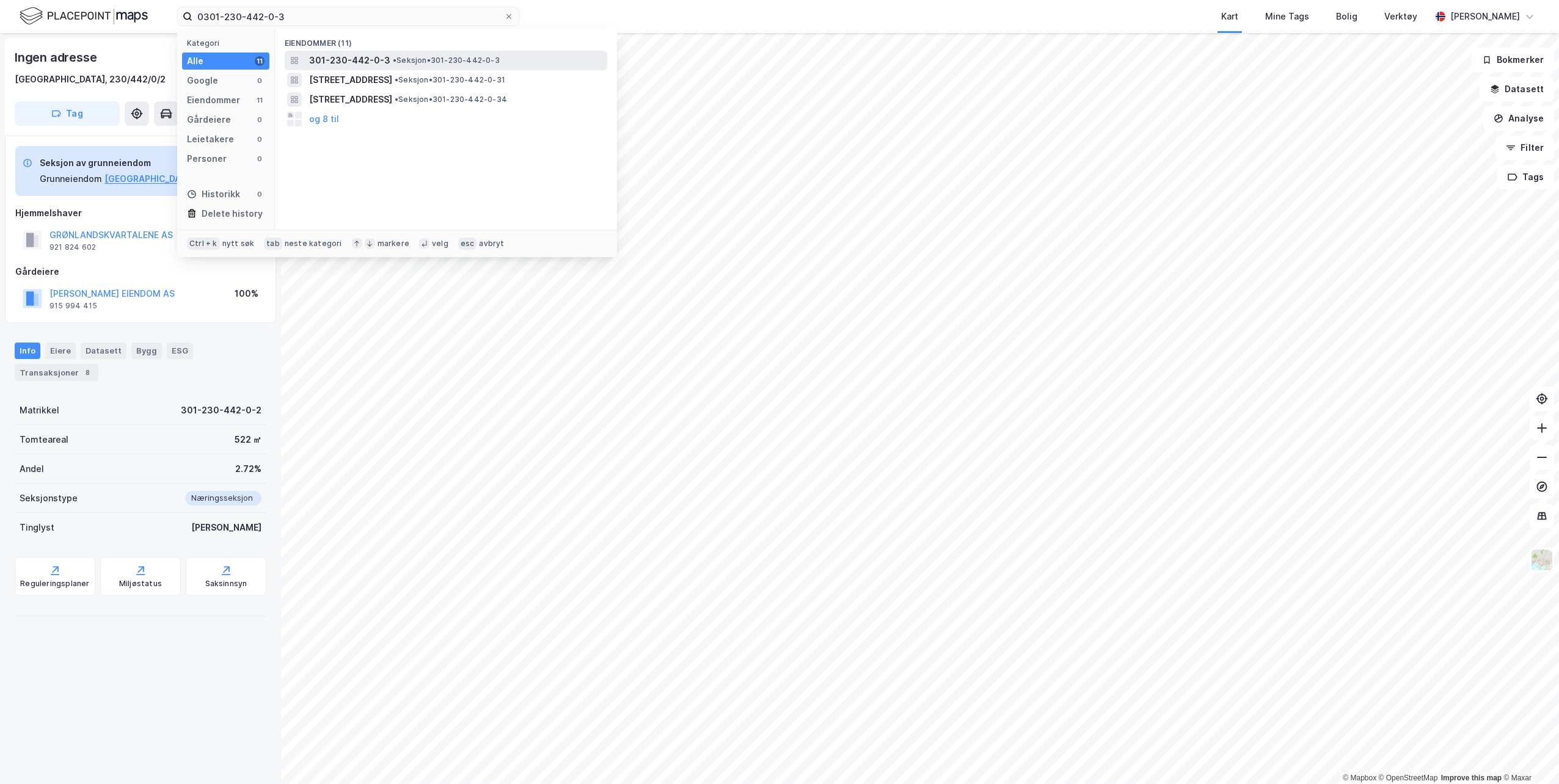
click at [369, 56] on span "301-230-442-0-3" at bounding box center [350, 60] width 81 height 15
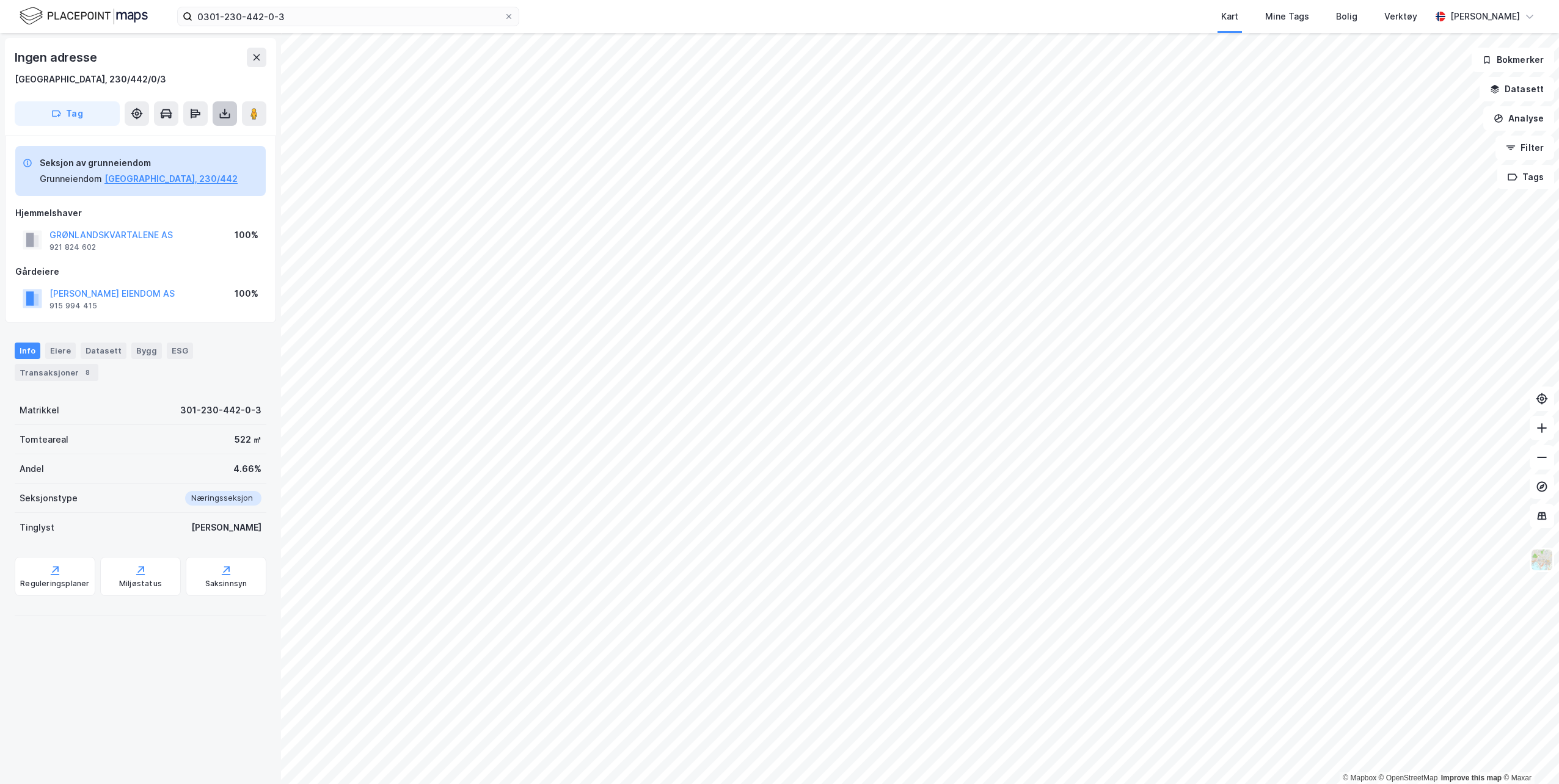
click at [222, 111] on icon at bounding box center [225, 113] width 12 height 12
click at [211, 135] on div "Last ned grunnbok" at bounding box center [172, 138] width 130 height 19
click at [296, 18] on input "0301-230-442-0-3" at bounding box center [348, 17] width 312 height 18
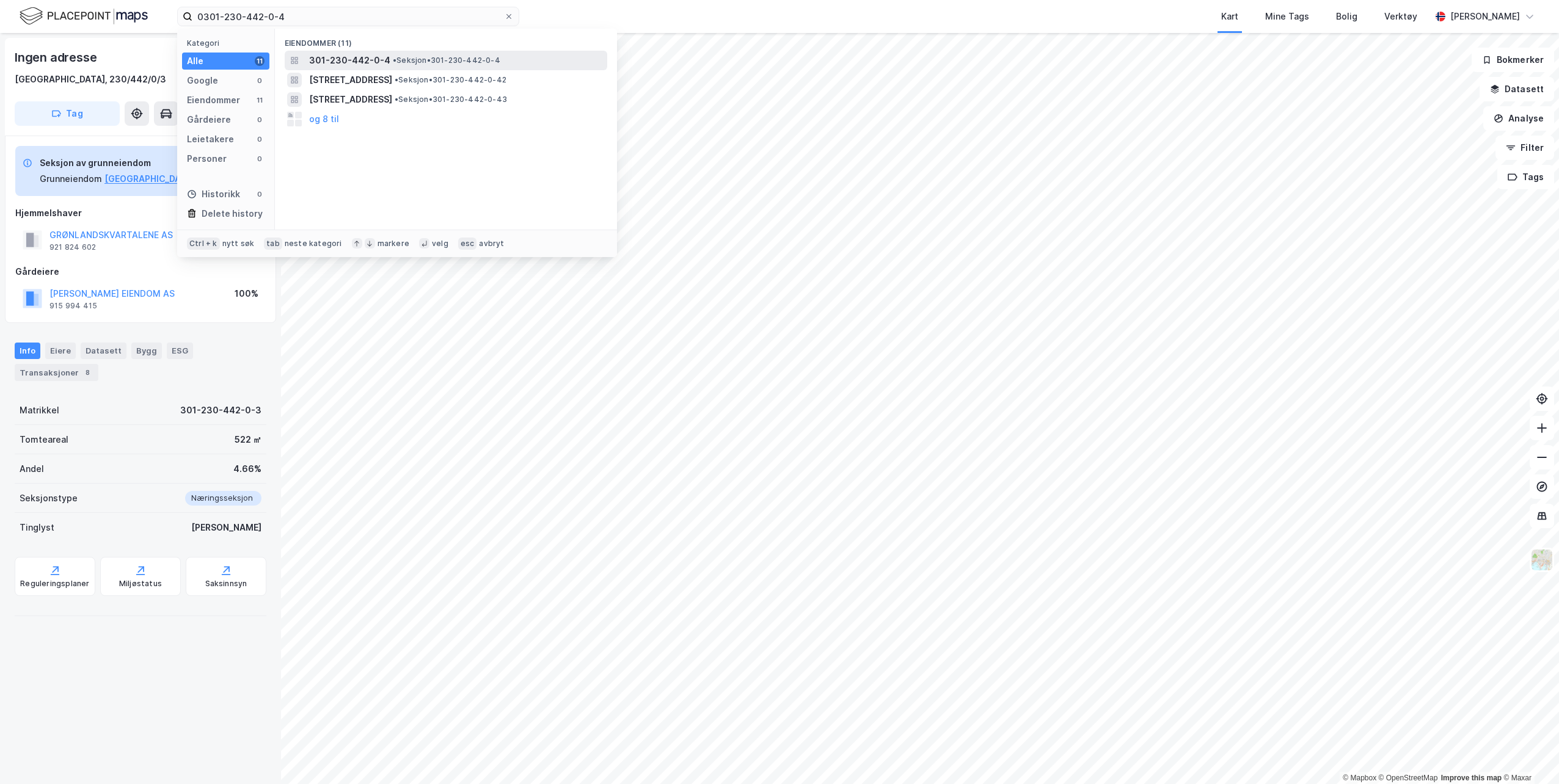
click at [341, 64] on span "301-230-442-0-4" at bounding box center [350, 60] width 81 height 15
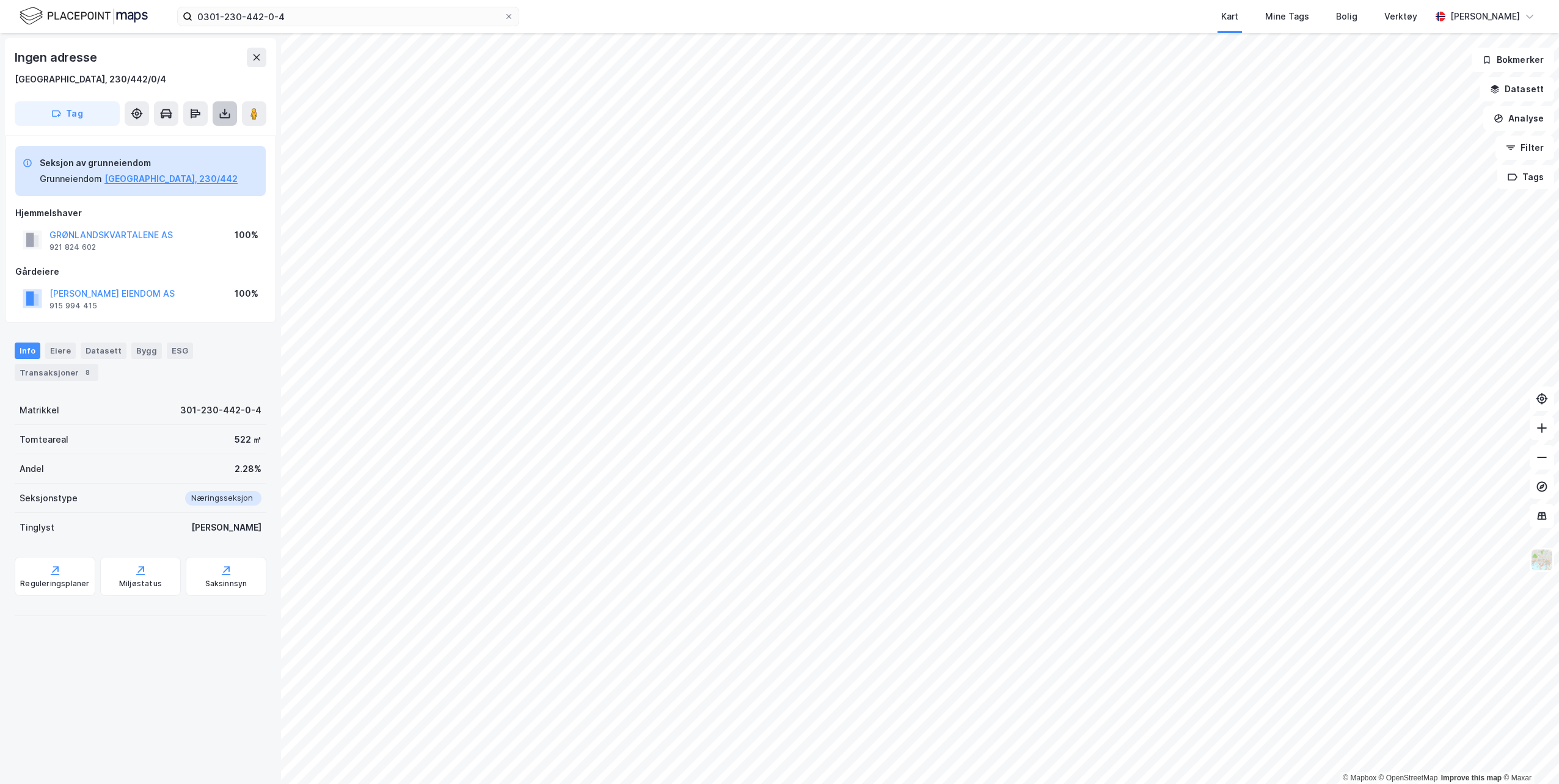
click at [225, 118] on icon at bounding box center [225, 116] width 10 height 5
click at [178, 135] on div "Last ned grunnbok" at bounding box center [164, 138] width 71 height 10
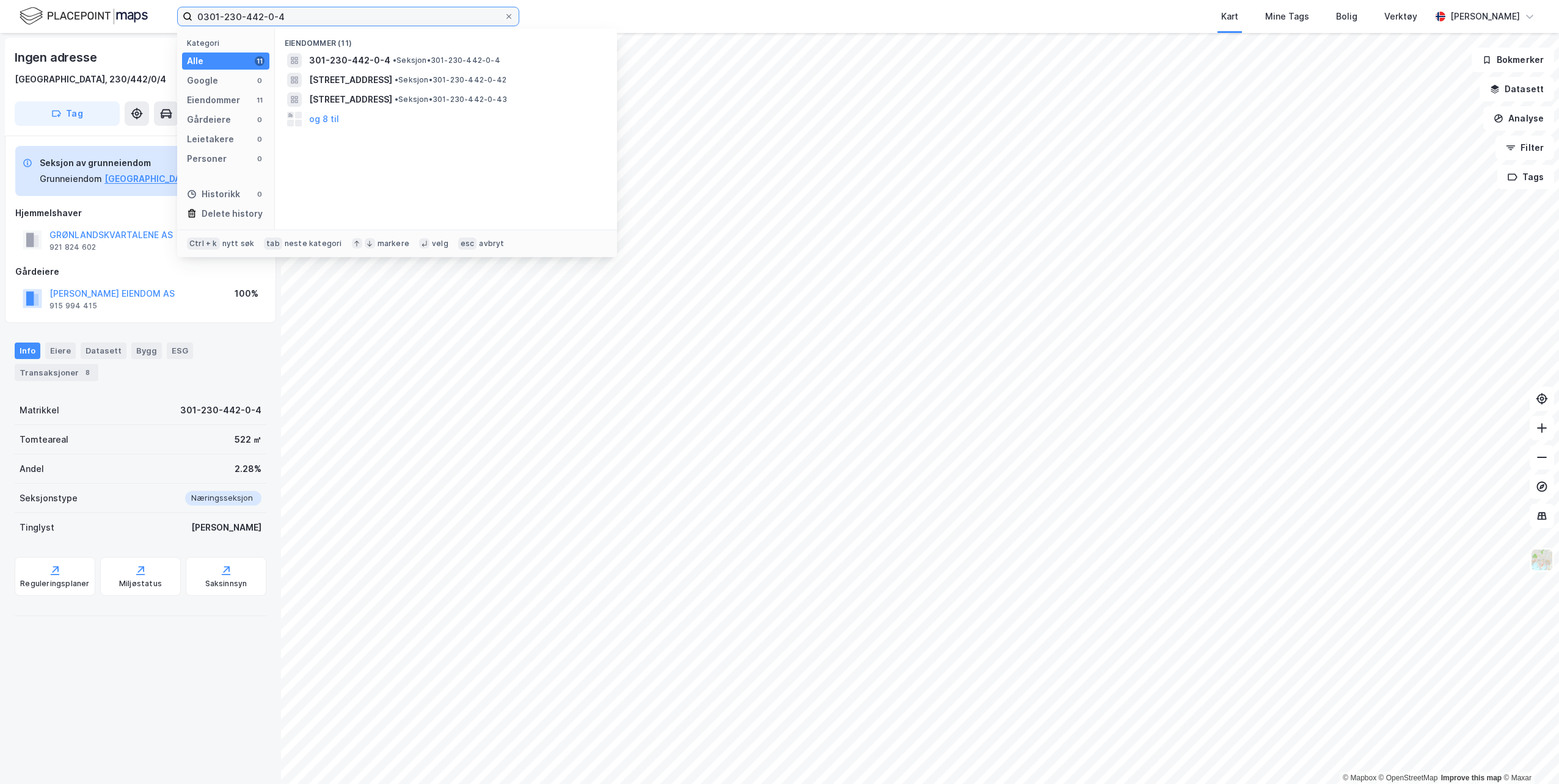
click at [301, 18] on input "0301-230-442-0-4" at bounding box center [348, 17] width 312 height 18
click at [391, 62] on span "[STREET_ADDRESS]" at bounding box center [350, 60] width 83 height 15
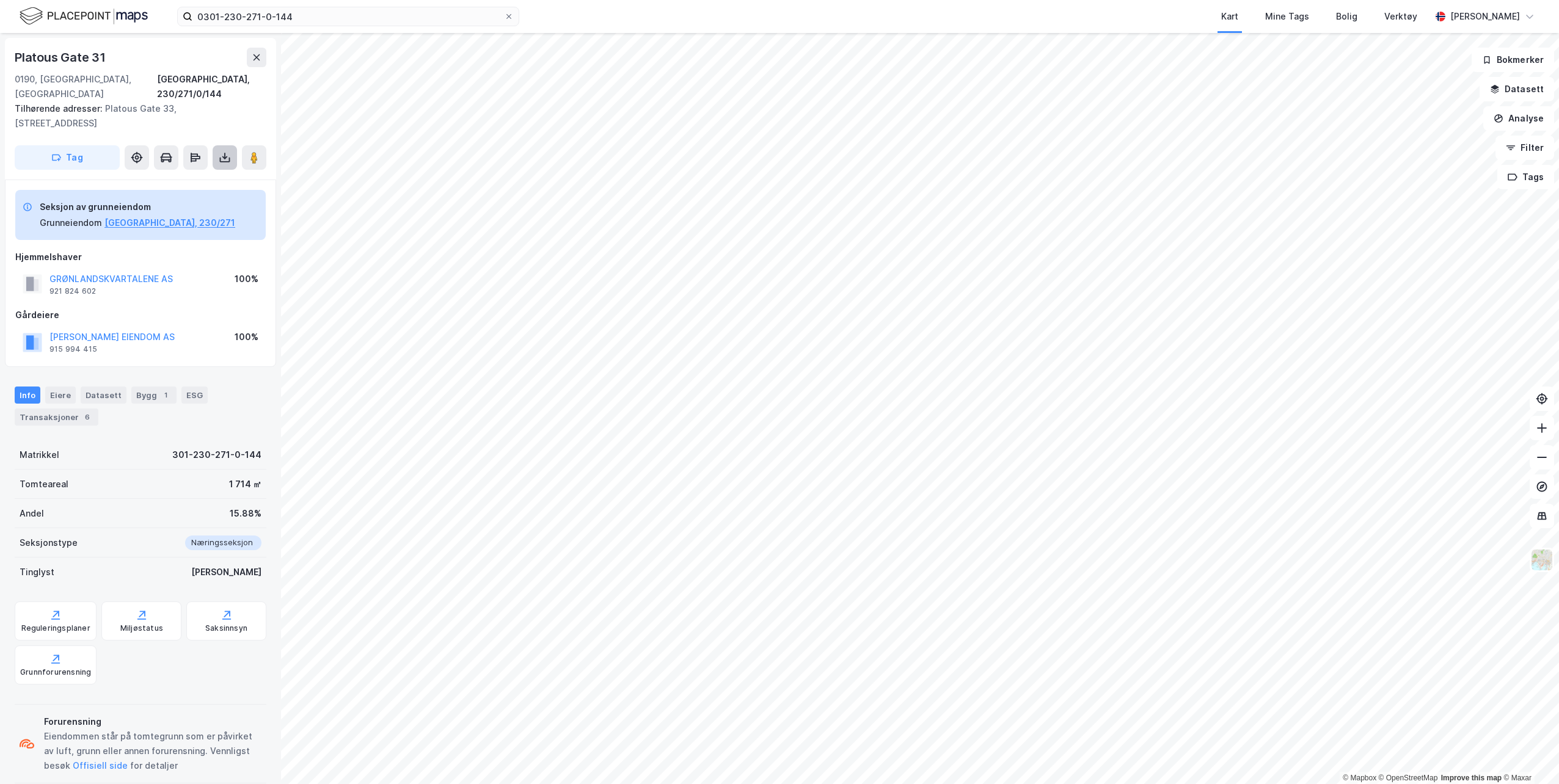
click at [219, 152] on icon at bounding box center [225, 157] width 12 height 12
click at [197, 178] on div "Last ned grunnbok" at bounding box center [164, 182] width 71 height 10
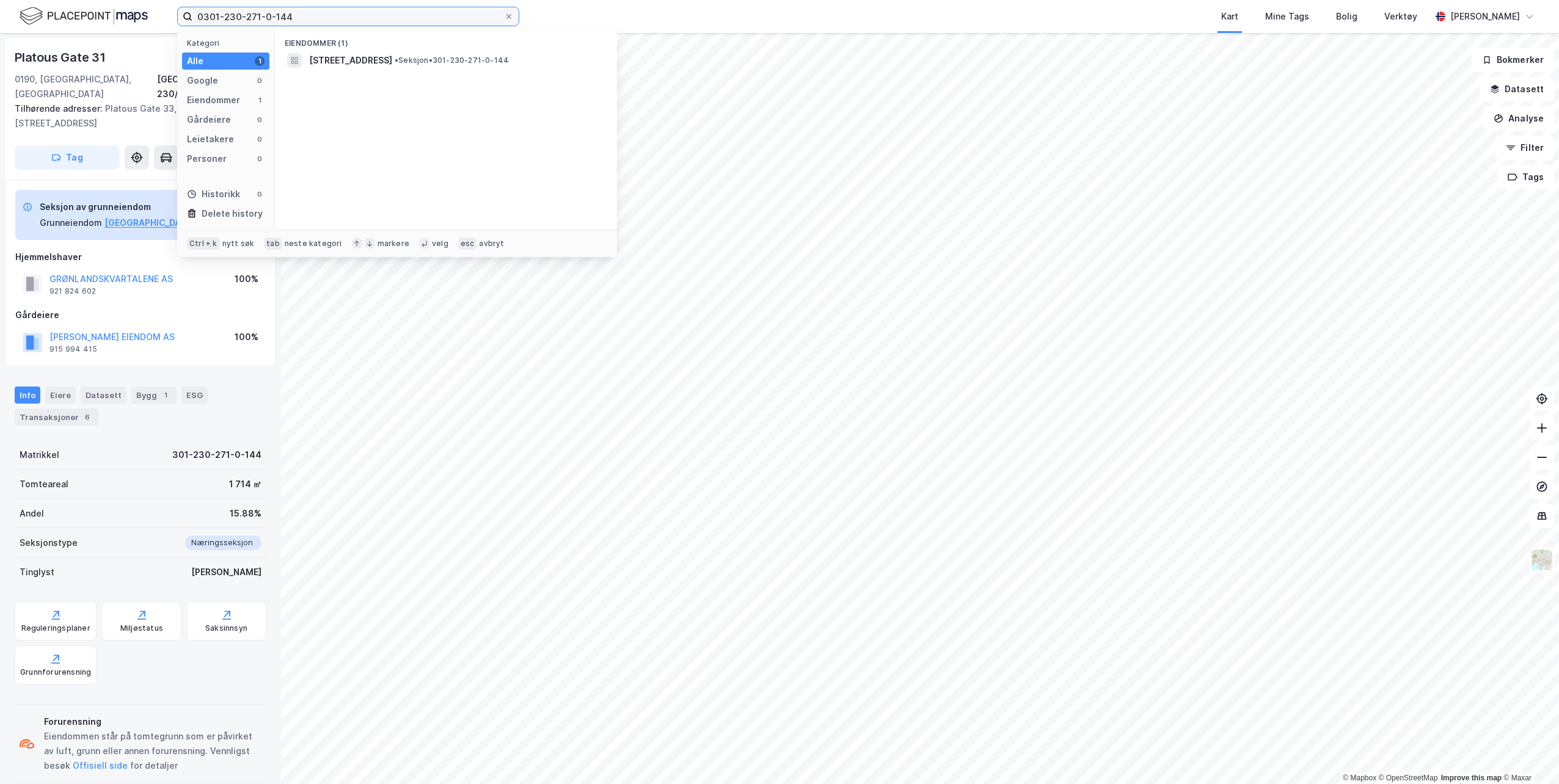
click at [292, 19] on input "0301-230-271-0-144" at bounding box center [348, 17] width 312 height 18
click at [424, 60] on span "[PERSON_NAME][STREET_ADDRESS]" at bounding box center [386, 60] width 153 height 15
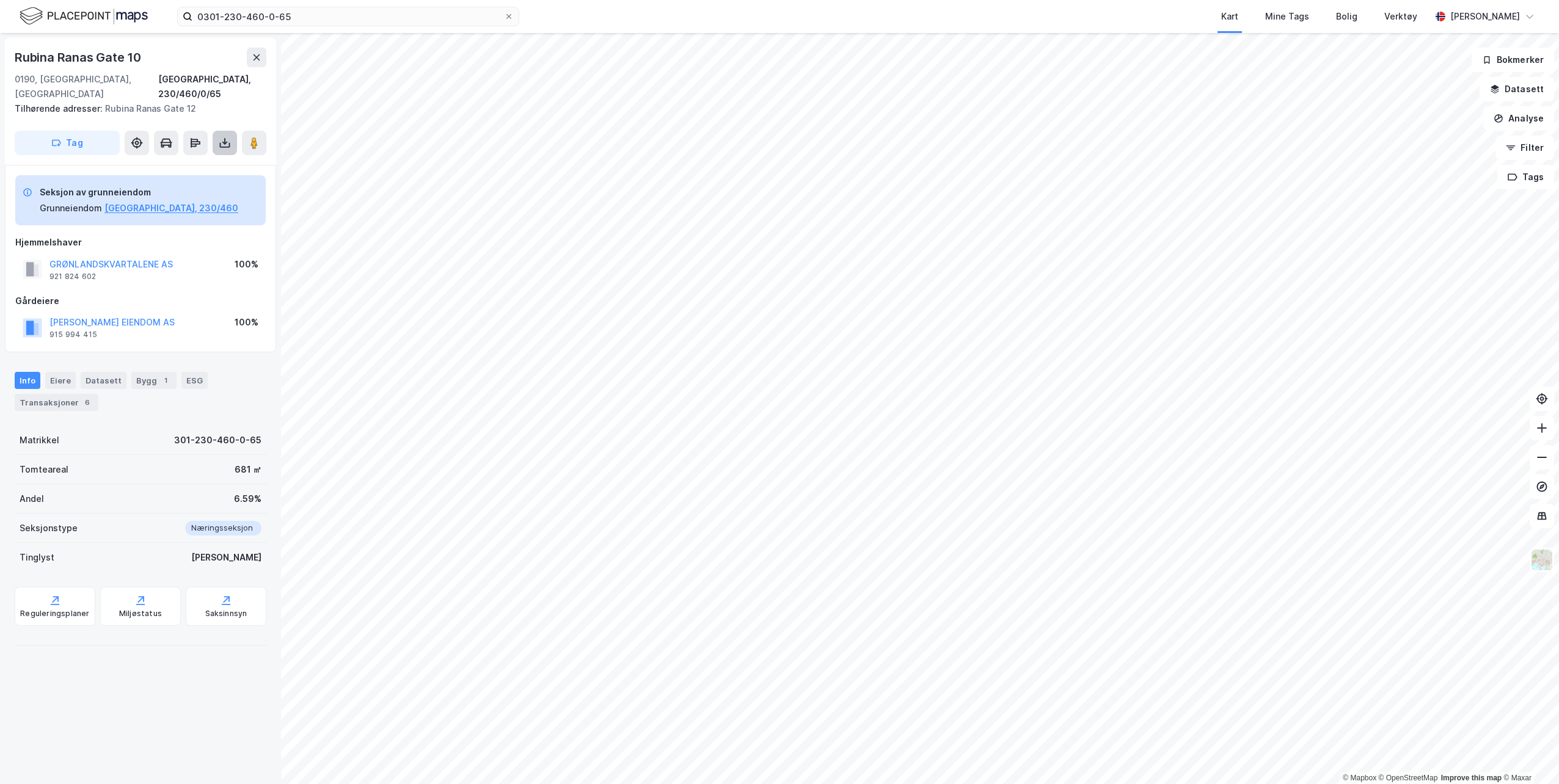
click at [219, 137] on icon at bounding box center [225, 142] width 12 height 12
click at [208, 157] on div "Last ned grunnbok" at bounding box center [172, 166] width 130 height 19
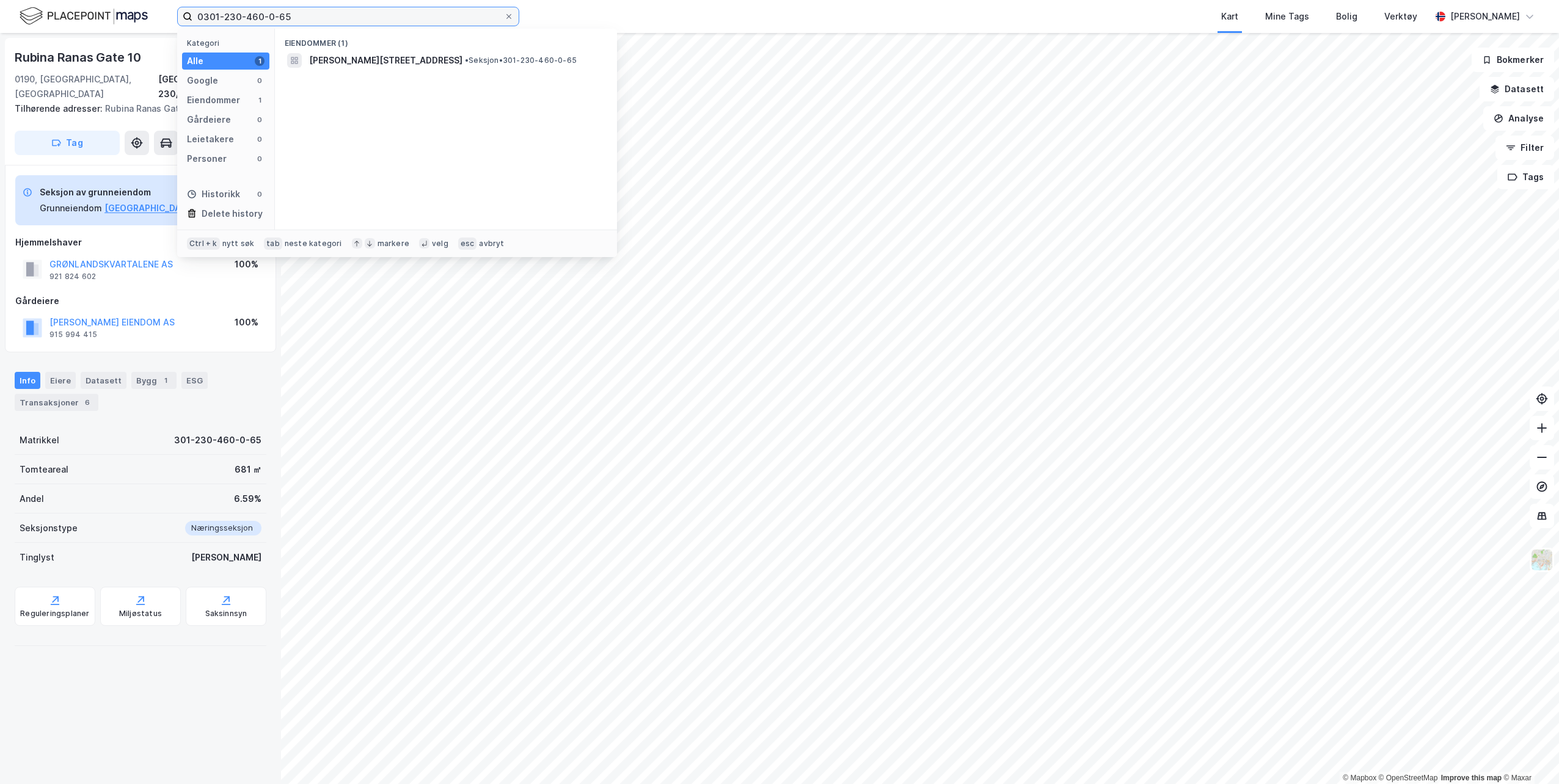
drag, startPoint x: 225, startPoint y: 15, endPoint x: 320, endPoint y: 15, distance: 95.0
click at [320, 15] on input "0301-230-460-0-65" at bounding box center [348, 17] width 312 height 18
drag, startPoint x: 224, startPoint y: 16, endPoint x: 272, endPoint y: 12, distance: 48.2
click at [272, 12] on input "[PHONE_NUMBER]" at bounding box center [348, 17] width 312 height 18
drag, startPoint x: 226, startPoint y: 17, endPoint x: 258, endPoint y: 16, distance: 32.0
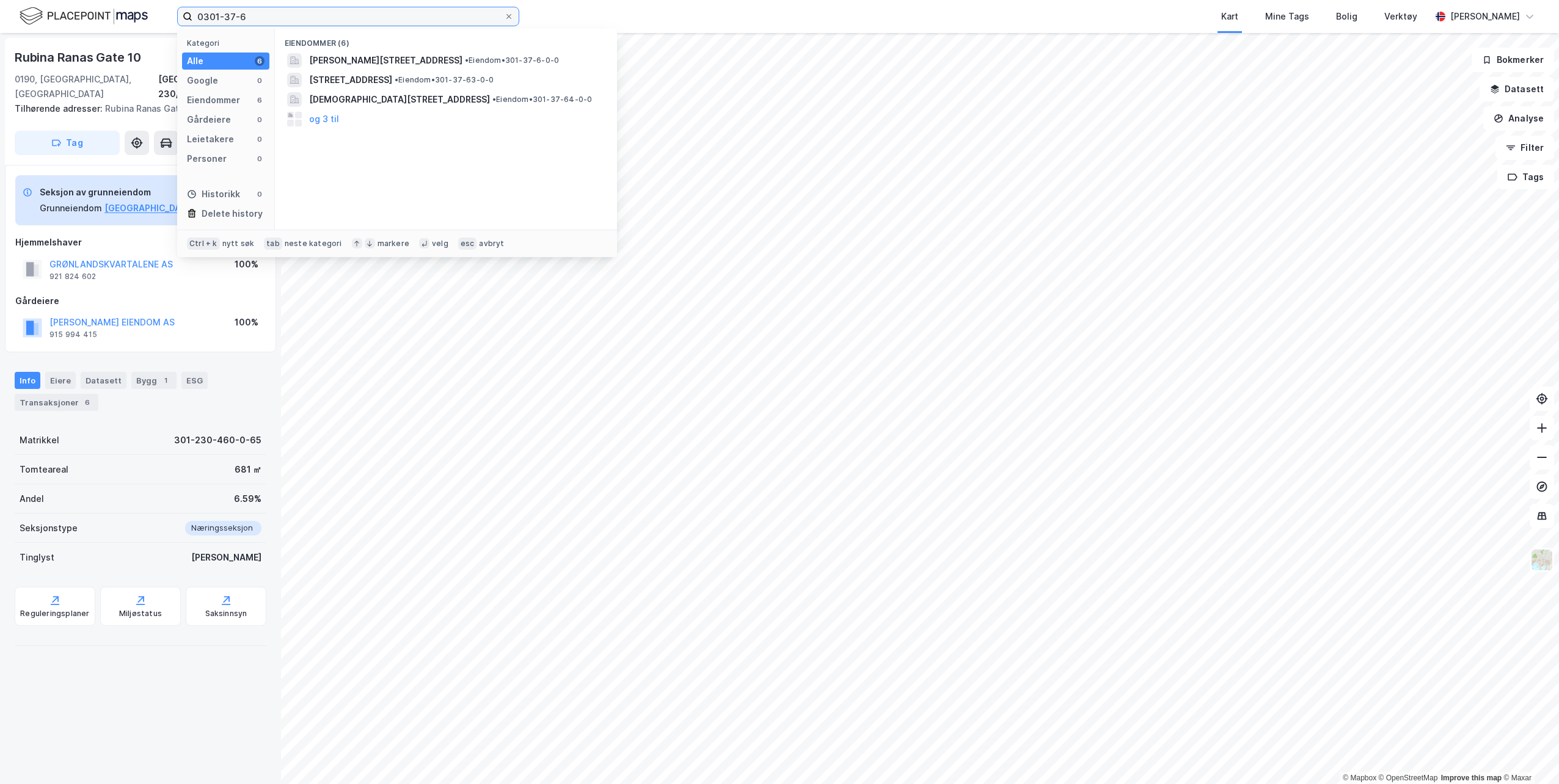
click at [258, 16] on input "0301-37-6" at bounding box center [348, 17] width 312 height 18
drag, startPoint x: 309, startPoint y: 18, endPoint x: 224, endPoint y: 14, distance: 85.1
click at [224, 14] on input "0301-230-263-0-117" at bounding box center [348, 17] width 312 height 18
drag, startPoint x: 283, startPoint y: 18, endPoint x: 226, endPoint y: 18, distance: 57.0
click at [226, 18] on input "[PHONE_NUMBER]" at bounding box center [348, 17] width 312 height 18
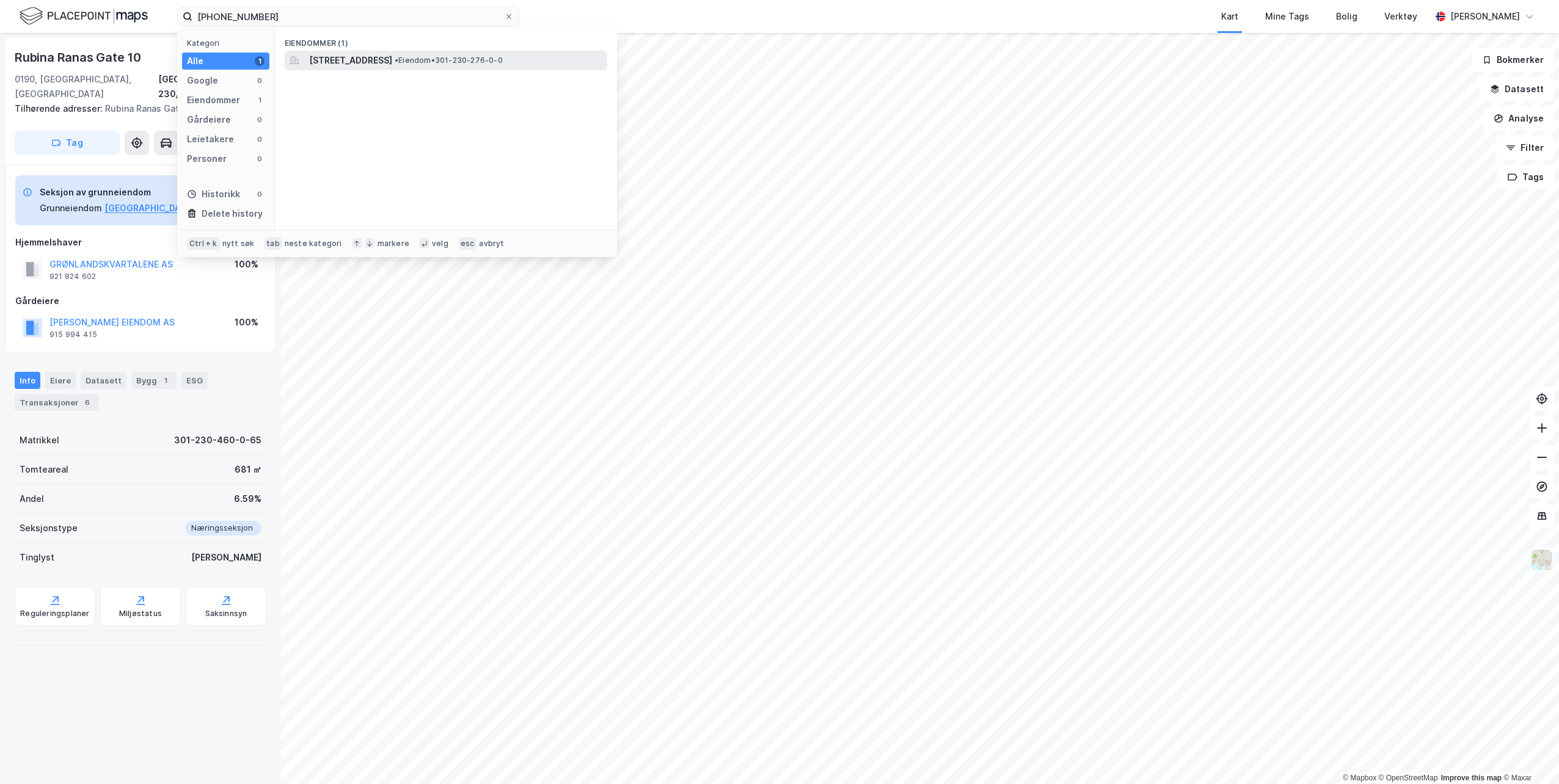
click at [503, 61] on span "• Eiendom • 301-230-276-0-0" at bounding box center [448, 60] width 108 height 10
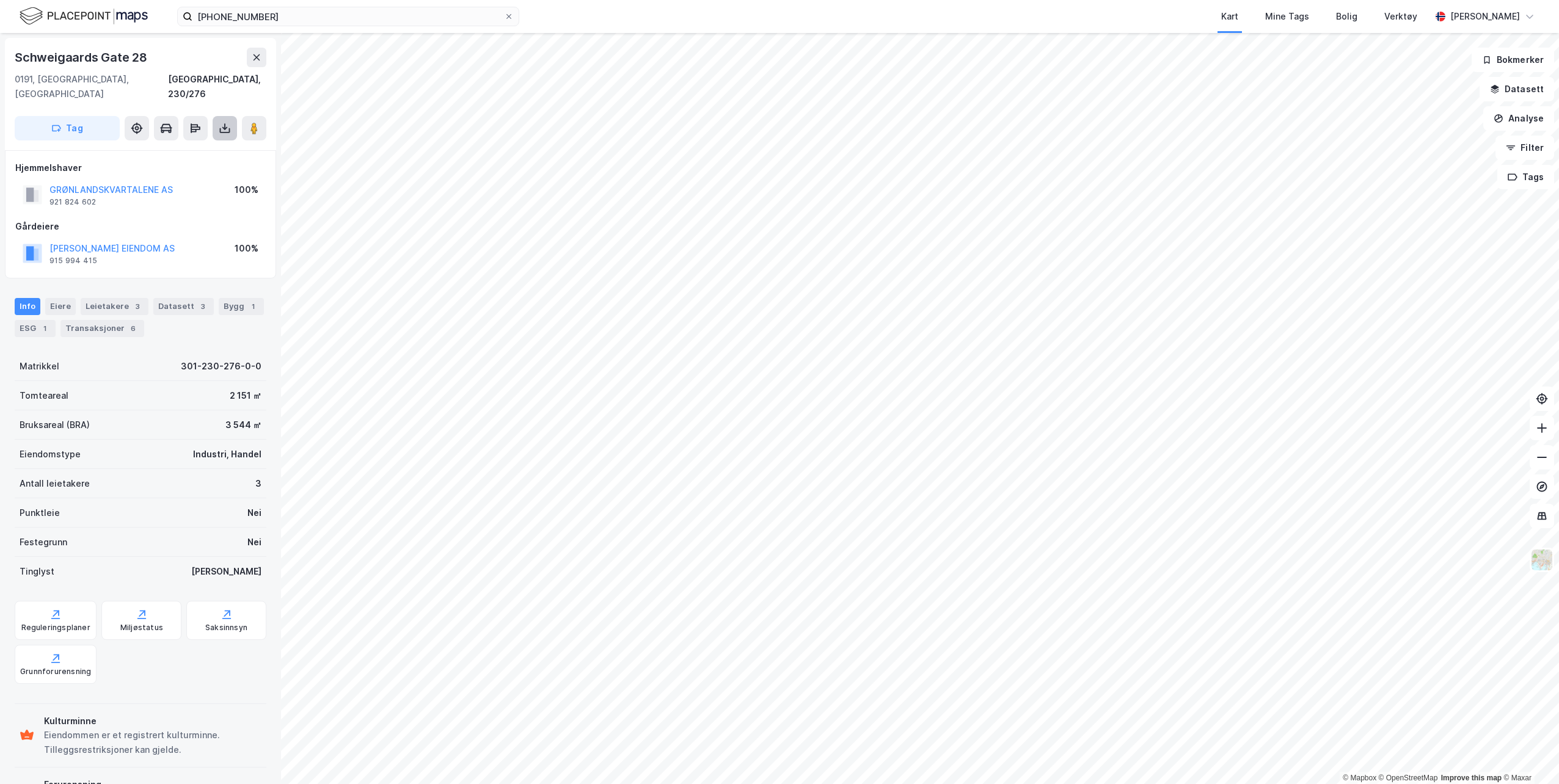
drag, startPoint x: 226, startPoint y: 107, endPoint x: 236, endPoint y: 118, distance: 14.9
click at [227, 122] on icon at bounding box center [225, 128] width 12 height 12
click at [187, 148] on div "Last ned grunnbok" at bounding box center [164, 153] width 71 height 10
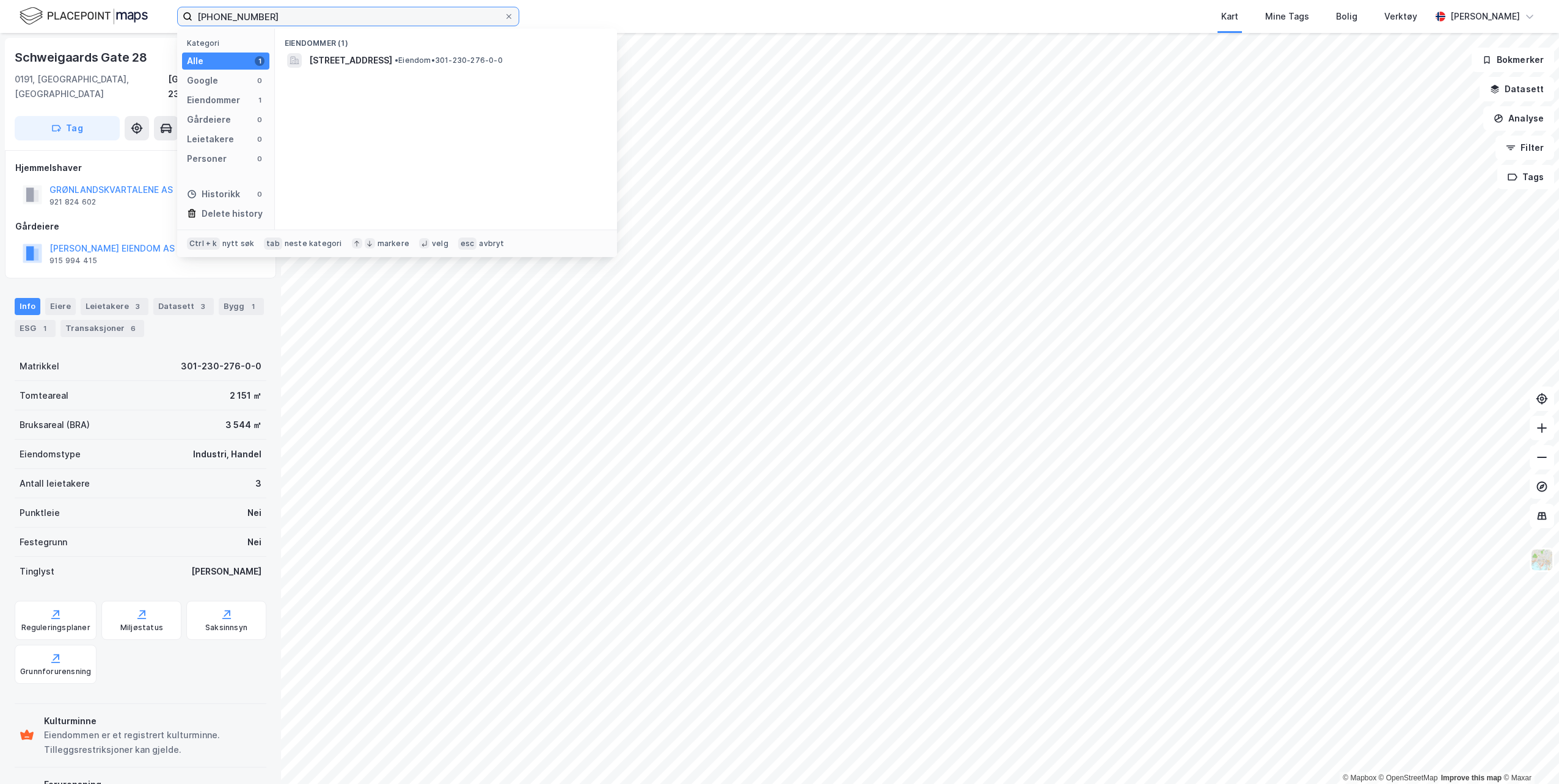
click at [274, 20] on input "[PHONE_NUMBER]" at bounding box center [348, 17] width 312 height 18
click at [352, 56] on span "301-530-12-0-0" at bounding box center [345, 60] width 73 height 15
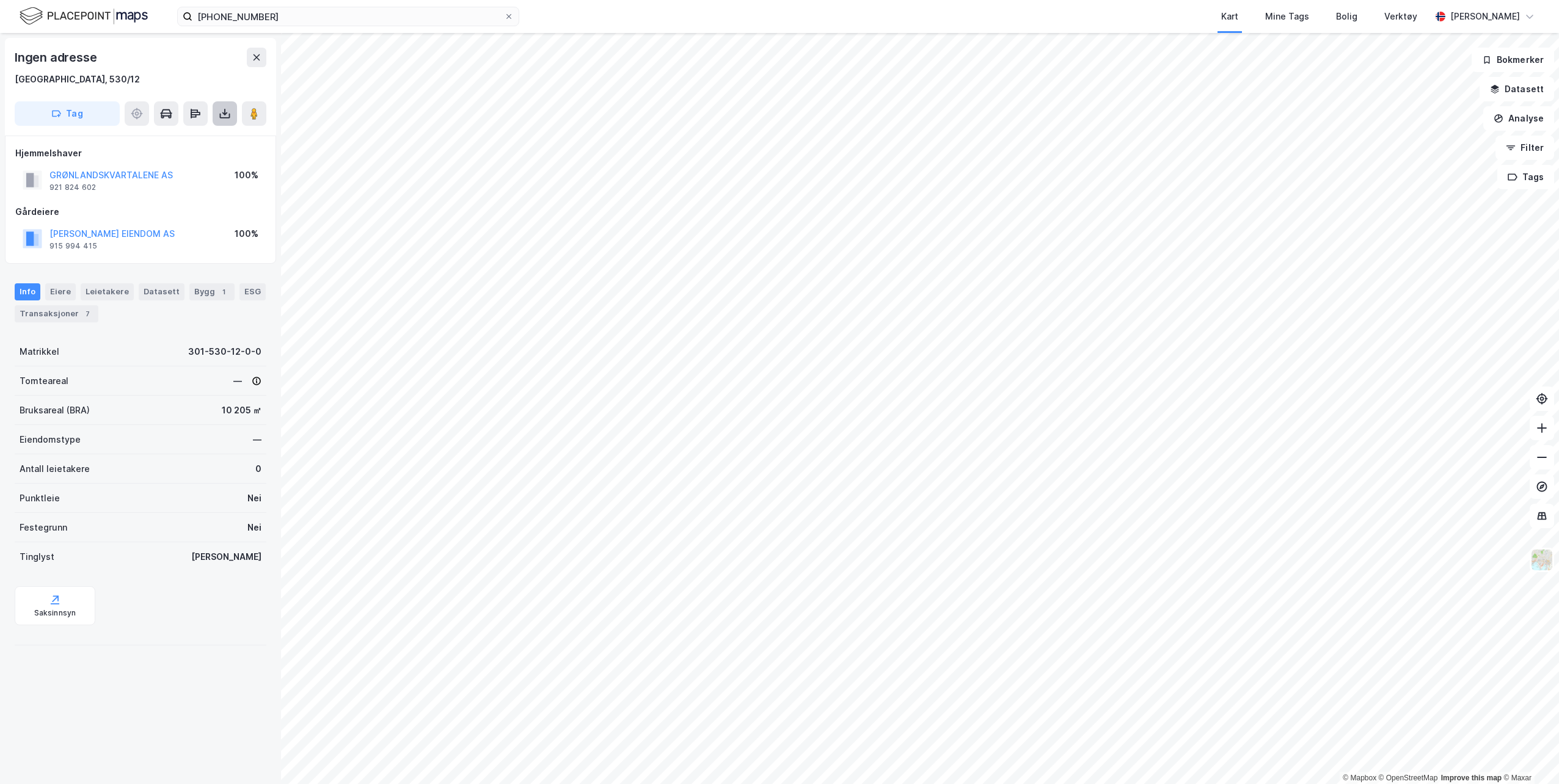
click at [226, 118] on icon at bounding box center [225, 116] width 10 height 5
click at [176, 140] on div "Last ned grunnbok" at bounding box center [164, 138] width 71 height 10
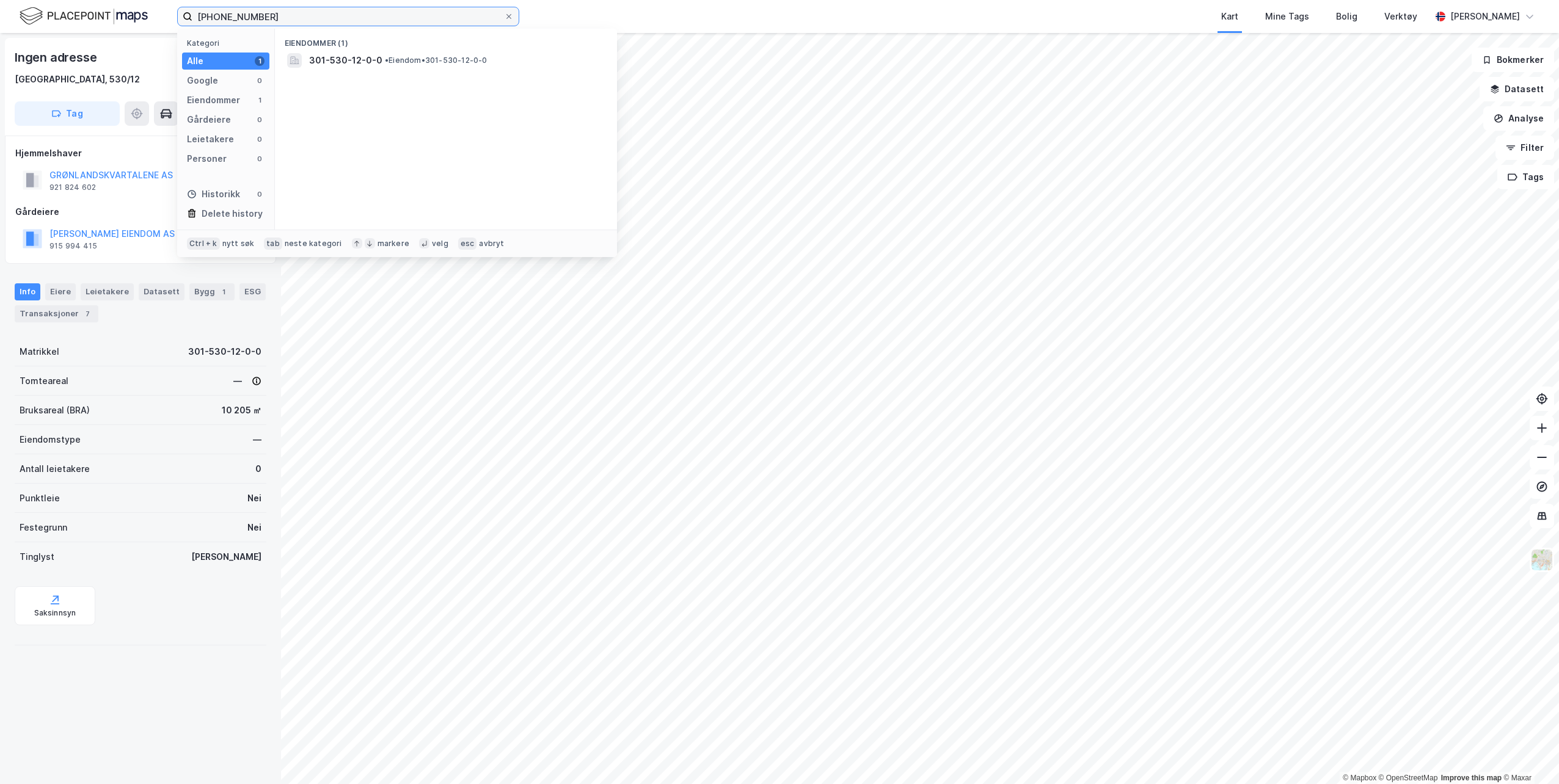
click at [254, 14] on input "[PHONE_NUMBER]" at bounding box center [348, 17] width 312 height 18
click at [347, 59] on span "[STREET_ADDRESS]" at bounding box center [350, 60] width 83 height 15
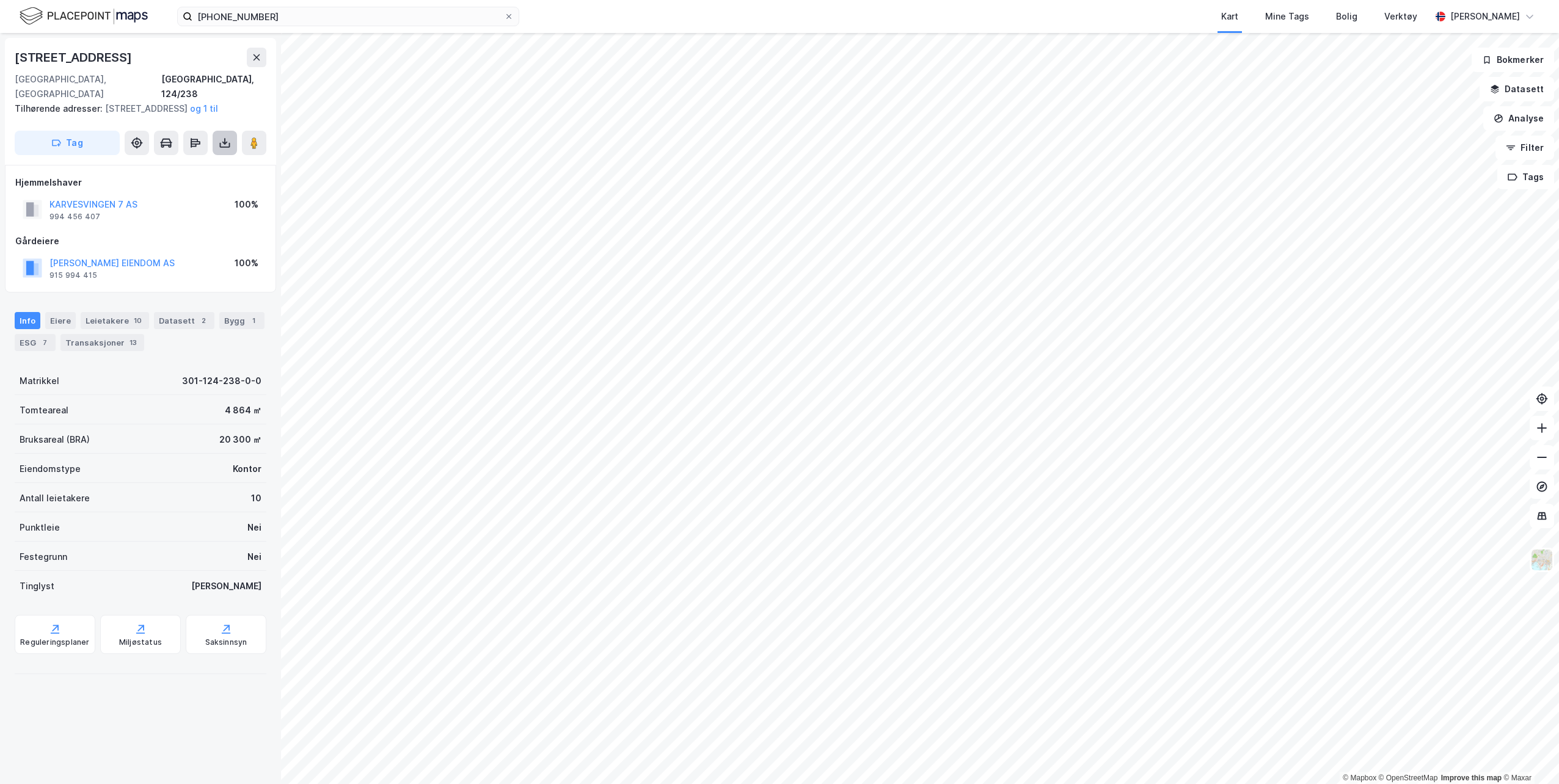
click at [220, 142] on icon at bounding box center [225, 142] width 12 height 12
click at [174, 165] on div "Last ned grunnbok" at bounding box center [164, 167] width 71 height 10
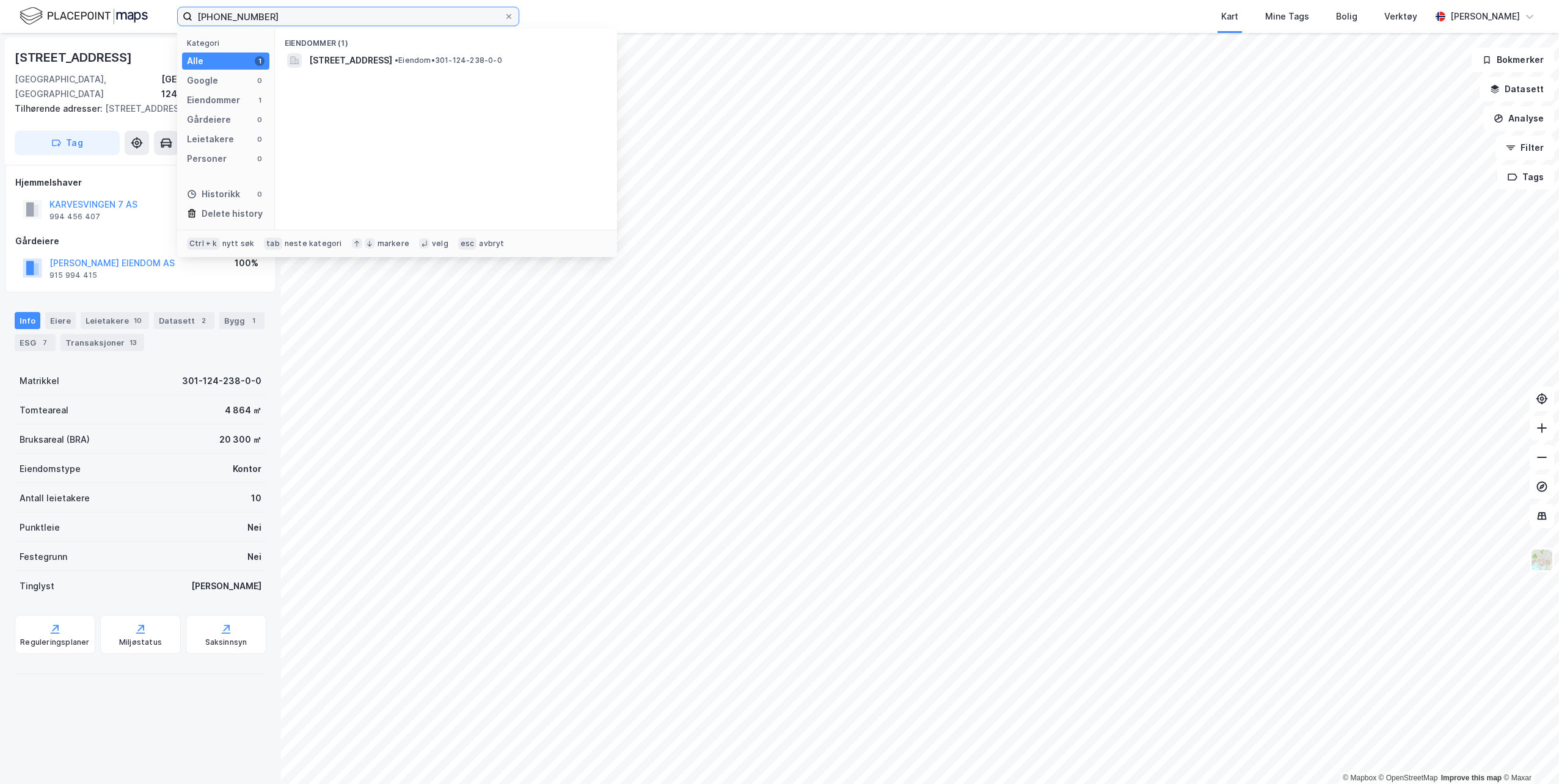
drag, startPoint x: 266, startPoint y: 14, endPoint x: 225, endPoint y: 16, distance: 41.0
click at [225, 16] on input "[PHONE_NUMBER]" at bounding box center [348, 17] width 312 height 18
type input "0301-230-441-0-2"
click at [335, 63] on span "301-230-441-0-2" at bounding box center [349, 60] width 80 height 15
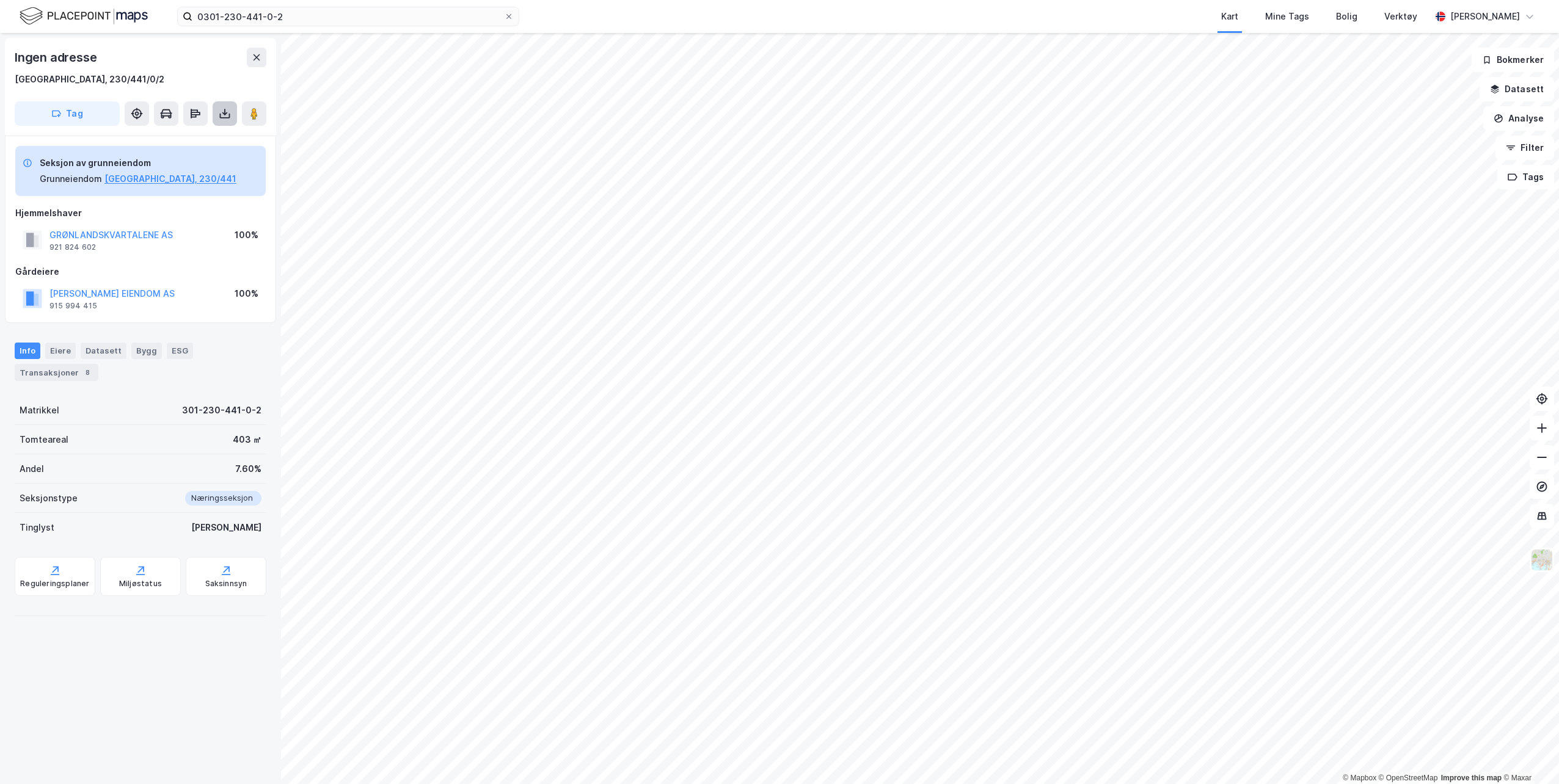
click at [229, 112] on icon at bounding box center [225, 113] width 12 height 12
click at [178, 137] on div "Last ned grunnbok" at bounding box center [164, 138] width 71 height 10
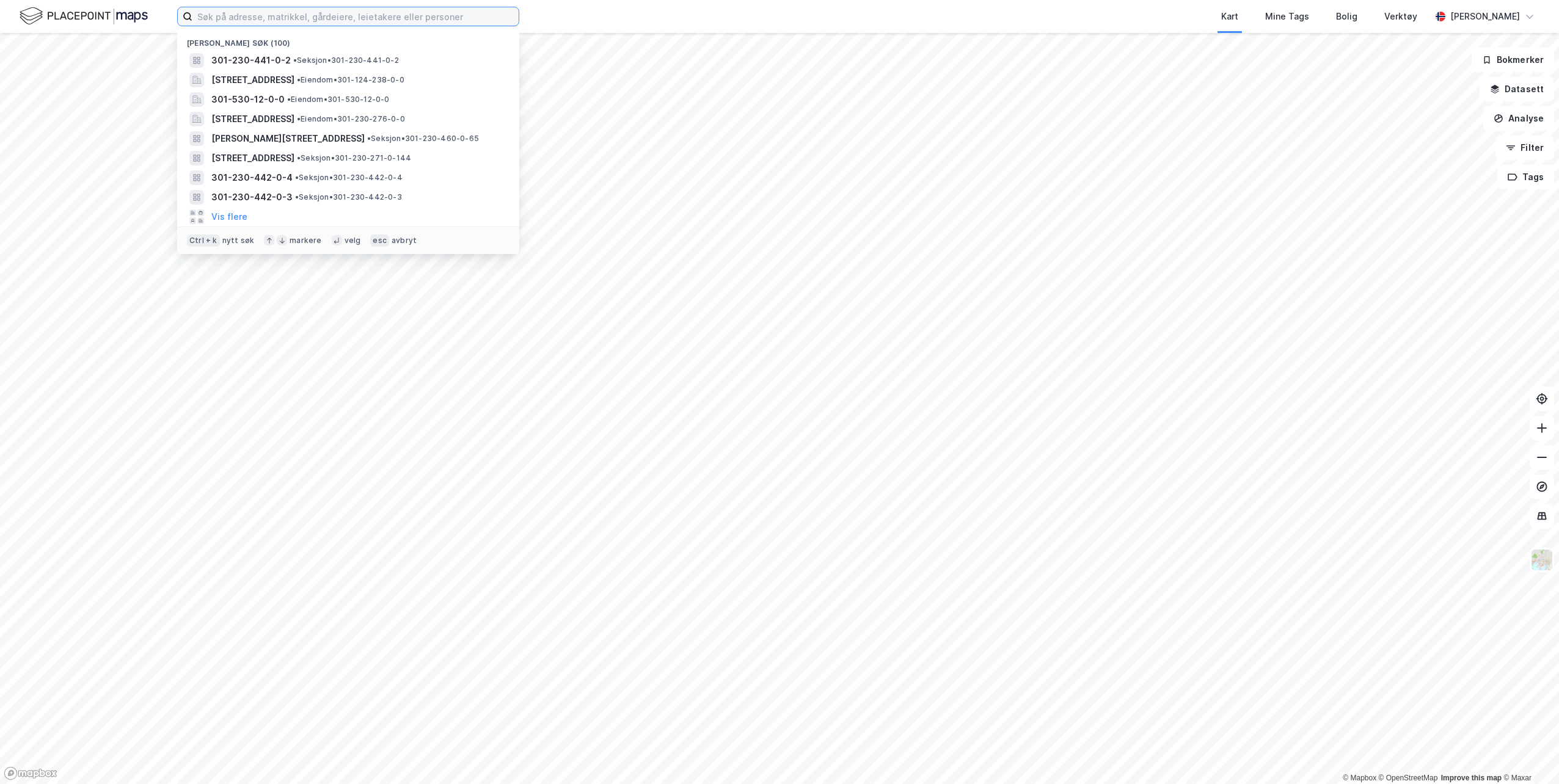
click at [241, 18] on input at bounding box center [355, 17] width 326 height 18
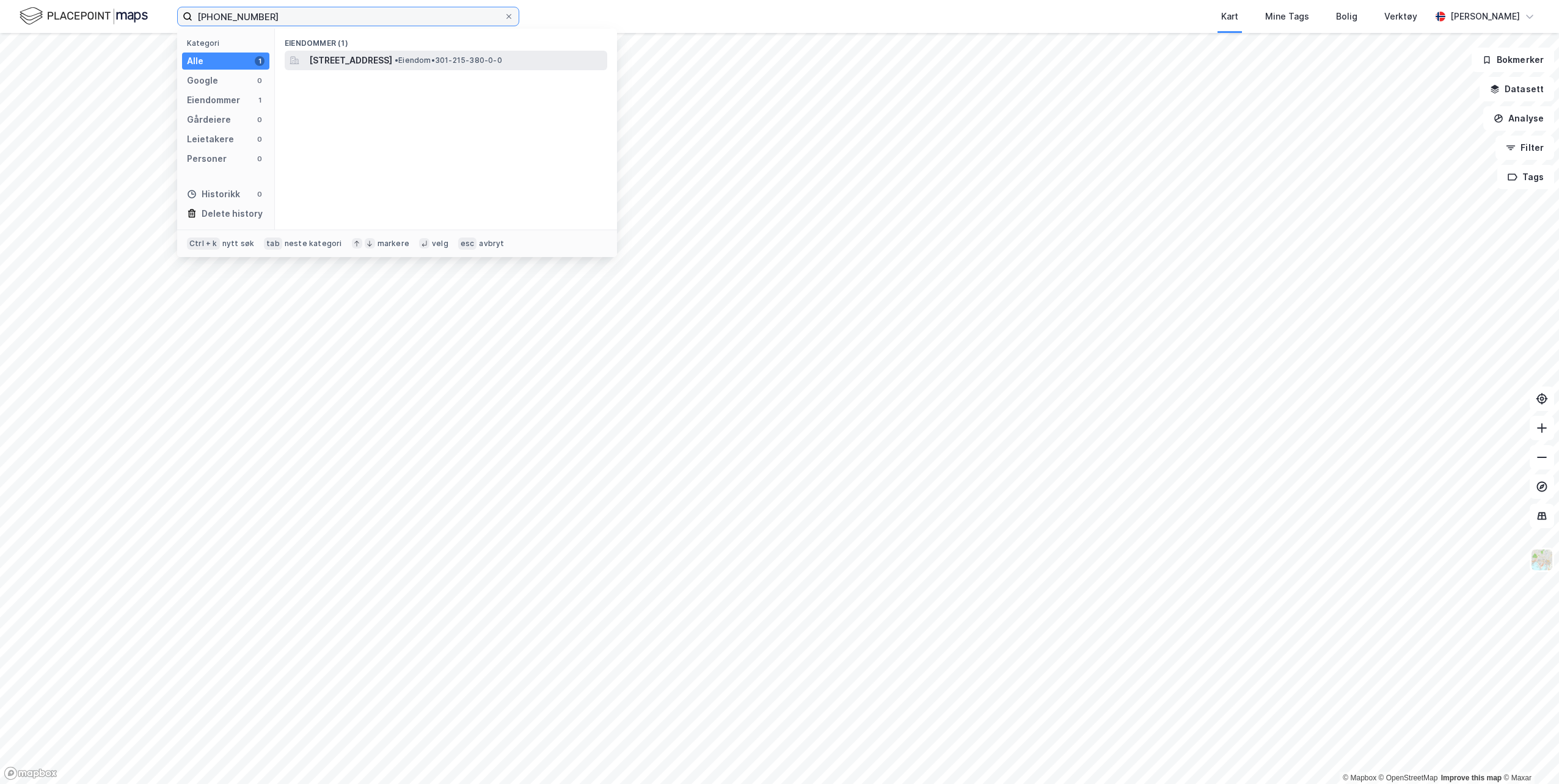
type input "[PHONE_NUMBER]"
click at [392, 55] on span "[STREET_ADDRESS]" at bounding box center [350, 60] width 83 height 15
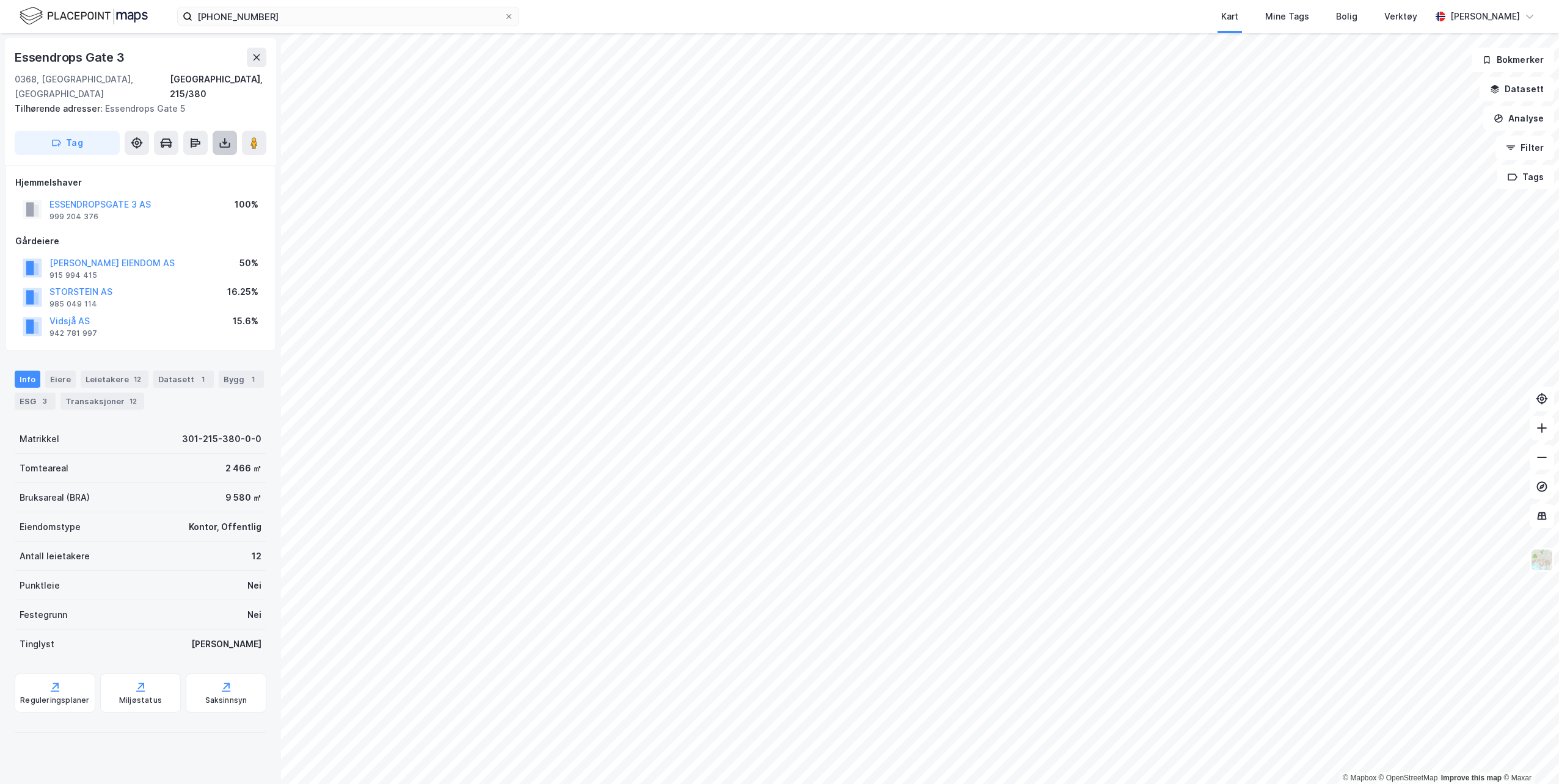
click at [222, 137] on icon at bounding box center [225, 142] width 12 height 12
click at [189, 182] on div "Last ned matrikkelrapport" at bounding box center [178, 187] width 101 height 10
click at [179, 182] on div "Last ned matrikkelrapport" at bounding box center [178, 187] width 101 height 10
